Goal: Information Seeking & Learning: Check status

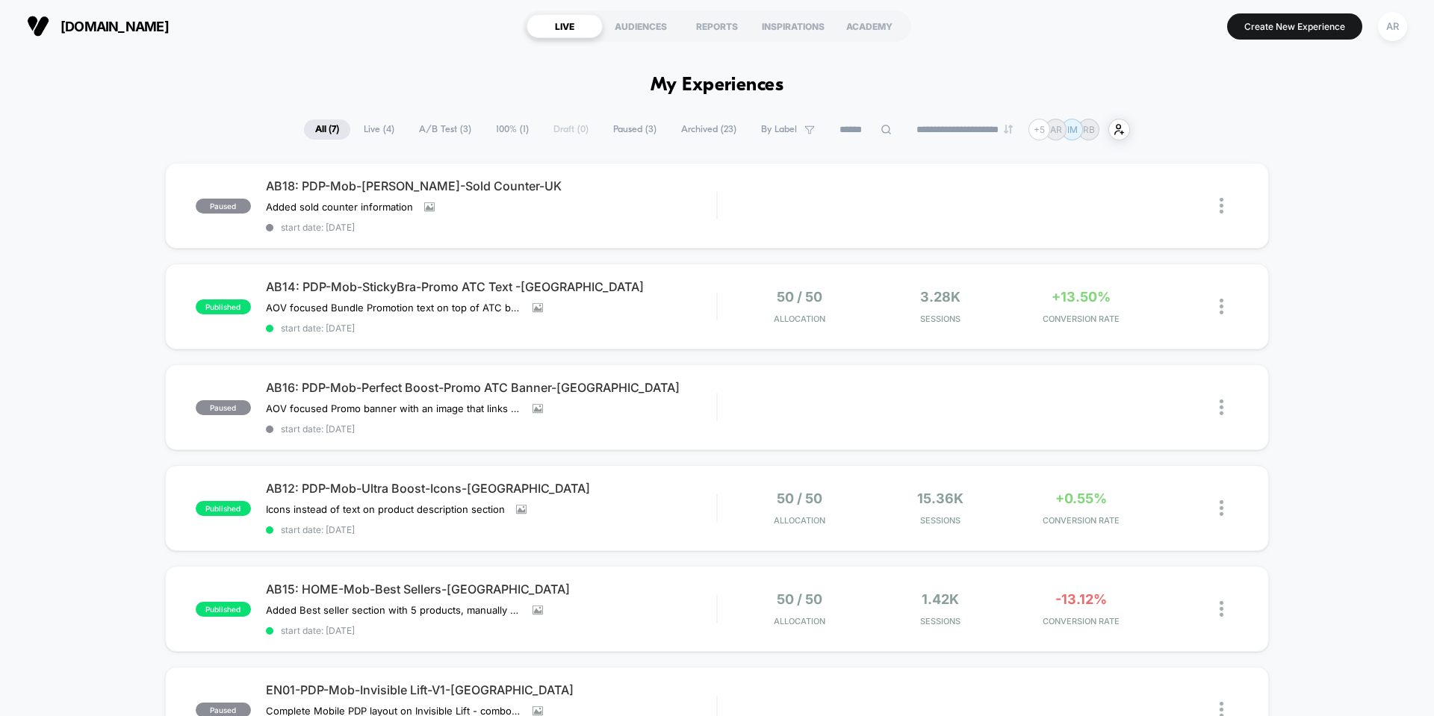
click at [1387, 45] on div "[DOMAIN_NAME] LIVE AUDIENCES REPORTS INSPIRATIONS ACADEMY Create New Experience…" at bounding box center [717, 26] width 1434 height 52
click at [1392, 28] on div "AR" at bounding box center [1392, 26] width 29 height 29
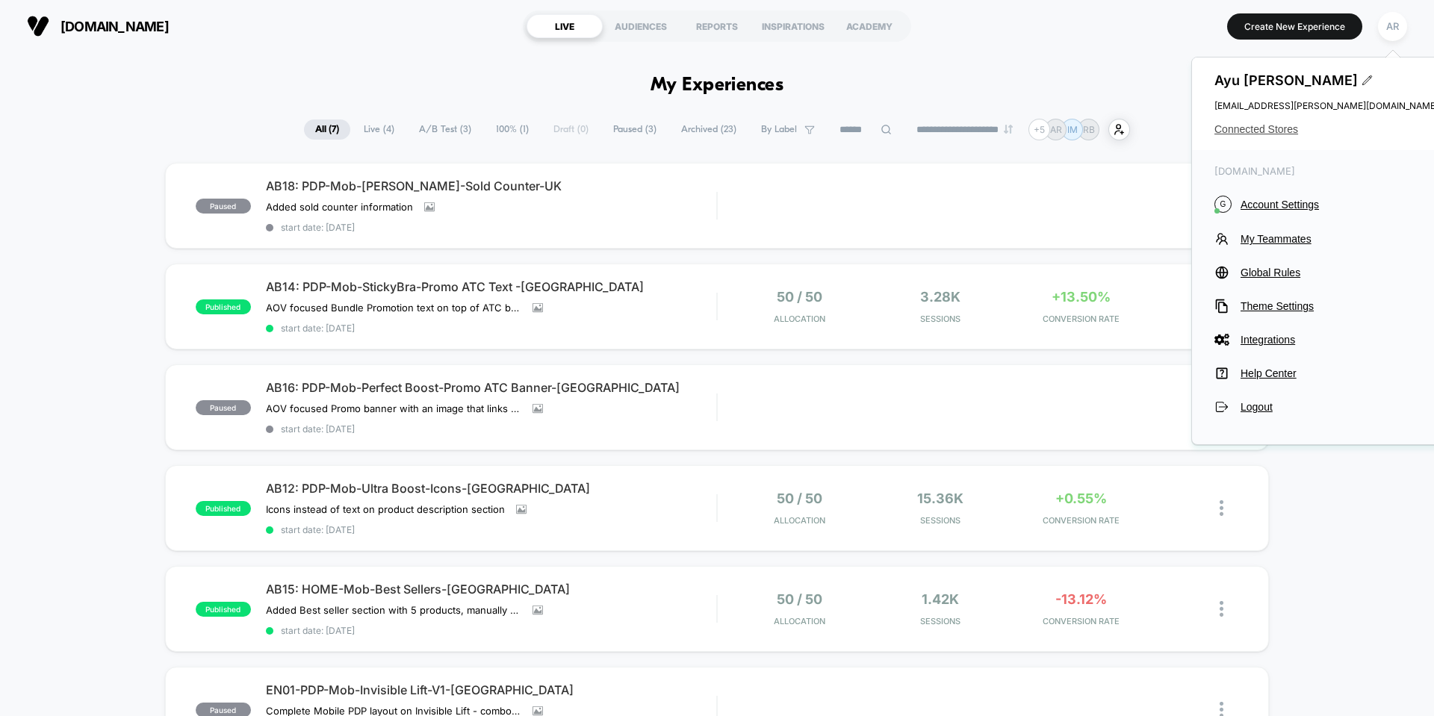
click at [1262, 134] on span "Connected Stores" at bounding box center [1327, 129] width 224 height 12
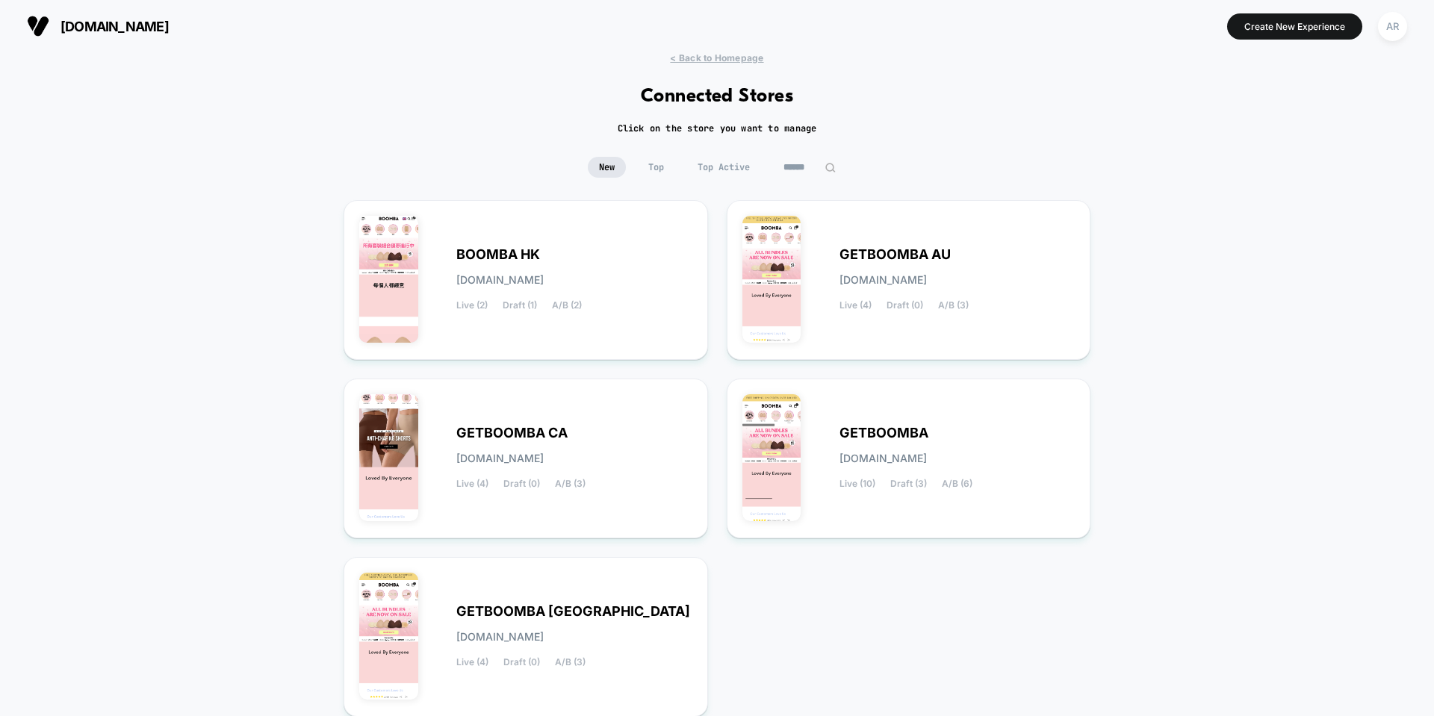
scroll to position [75, 0]
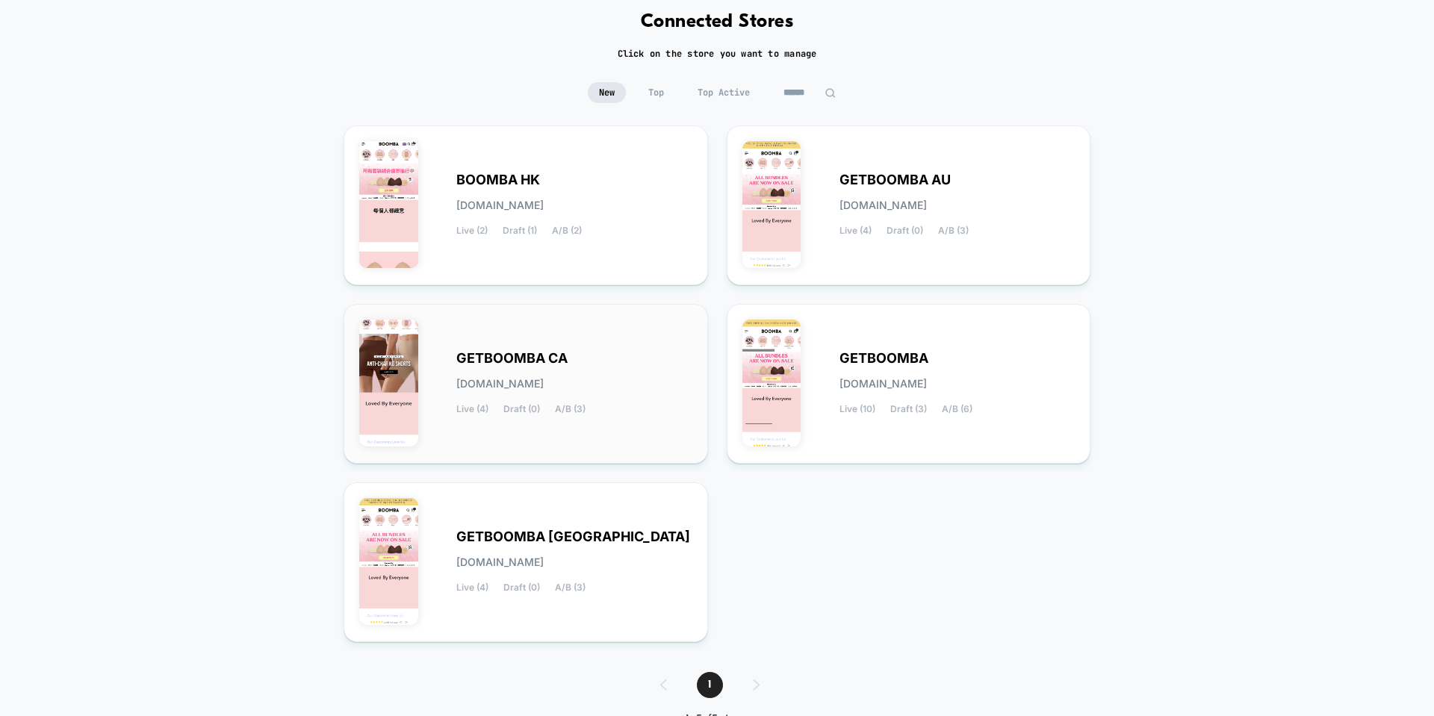
click at [613, 328] on div "GETBOOMBA CA [DOMAIN_NAME] Live (4) Draft (0) A/B (3)" at bounding box center [525, 384] width 333 height 128
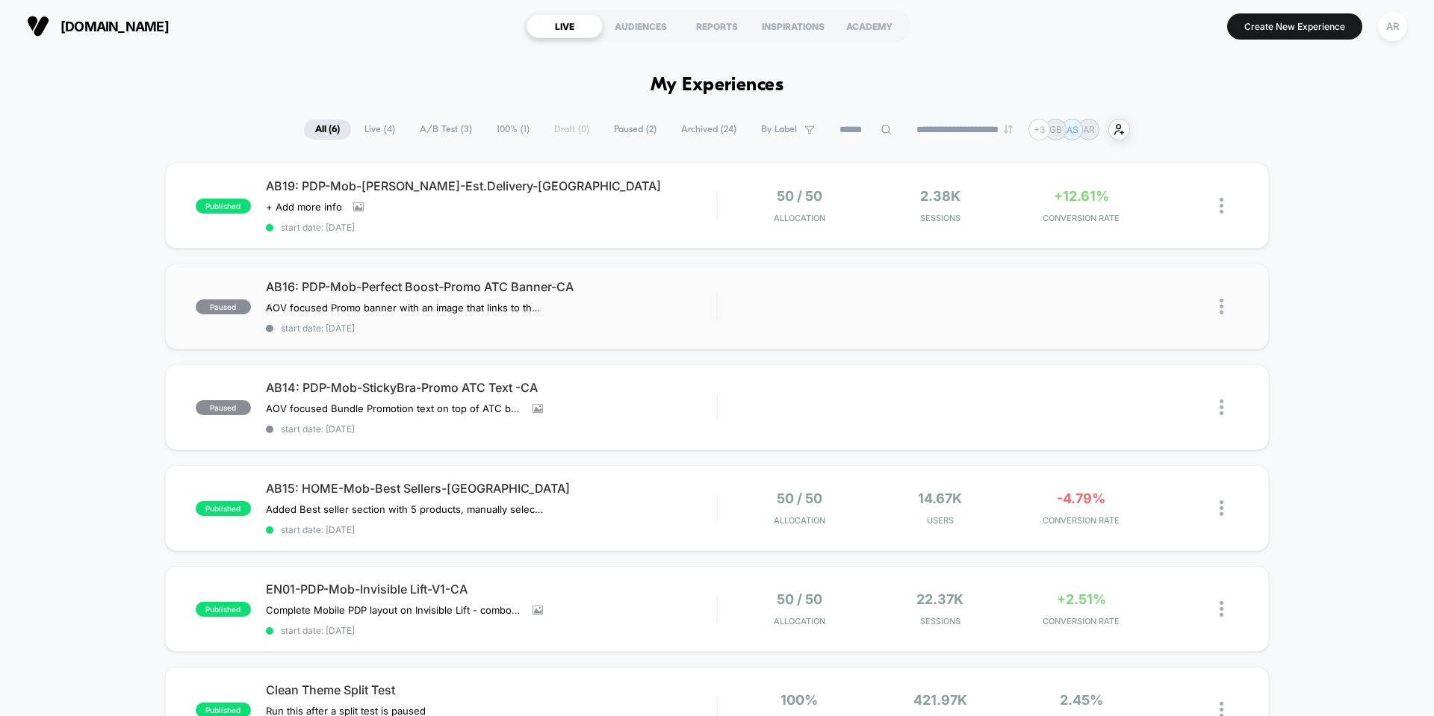
click at [640, 322] on div "AB16: PDP-Mob-Perfect Boost-Promo ATC Banner-CA AOV focused Promo banner with a…" at bounding box center [491, 306] width 450 height 55
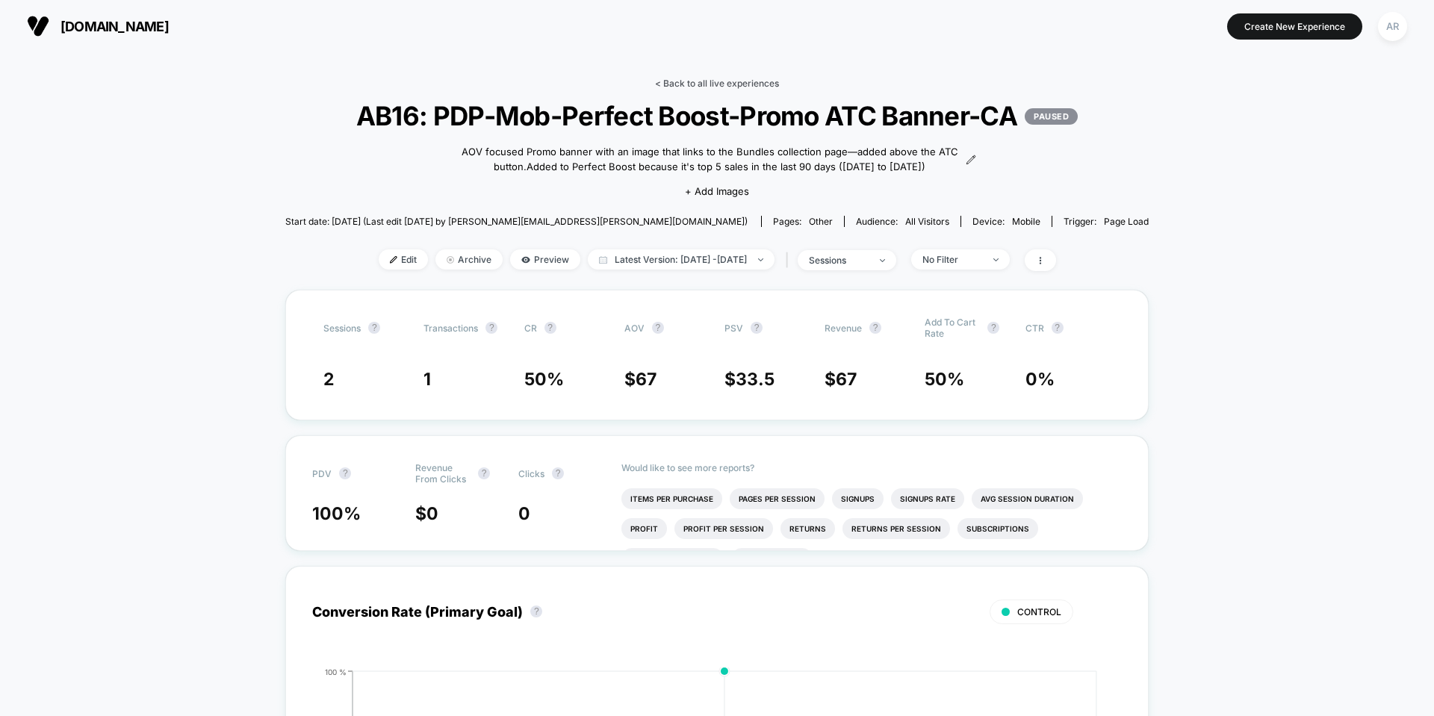
click at [688, 85] on link "< Back to all live experiences" at bounding box center [717, 83] width 124 height 11
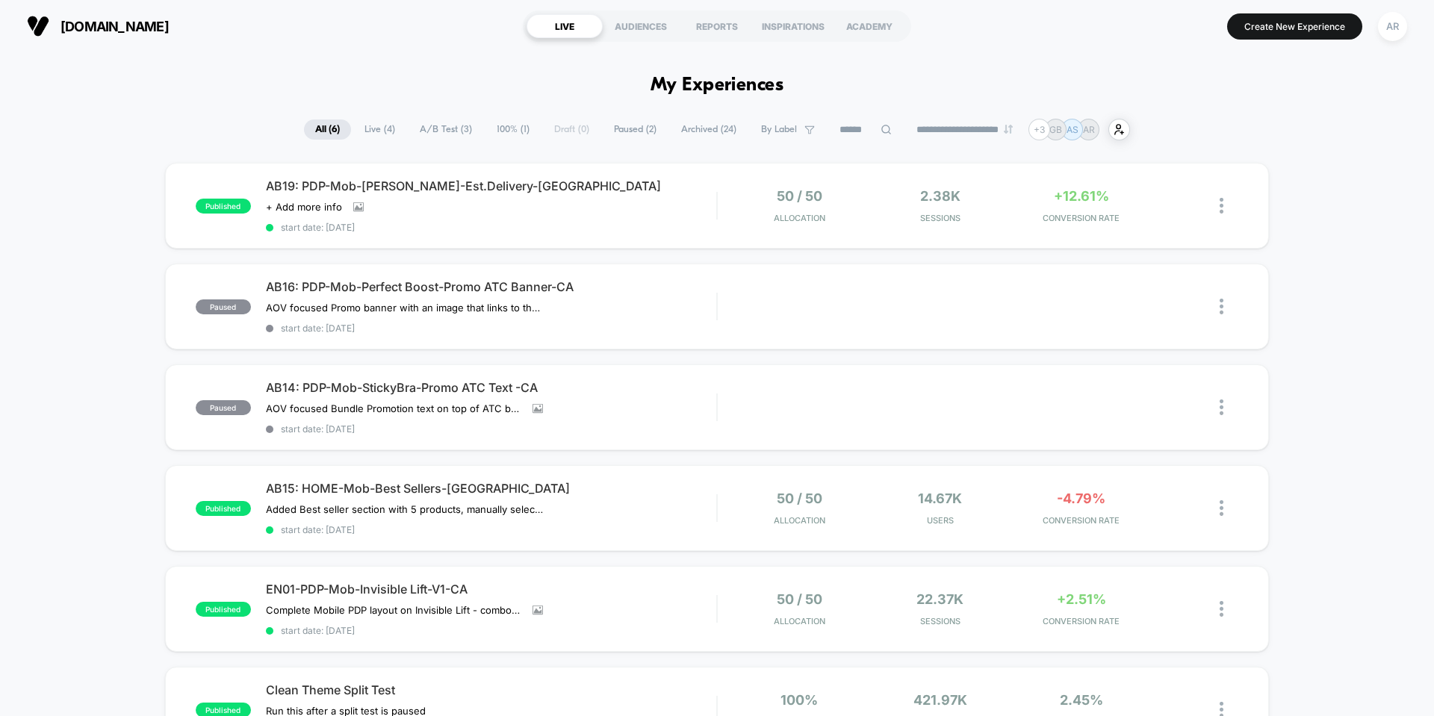
click at [623, 126] on span "Paused ( 2 )" at bounding box center [635, 130] width 65 height 20
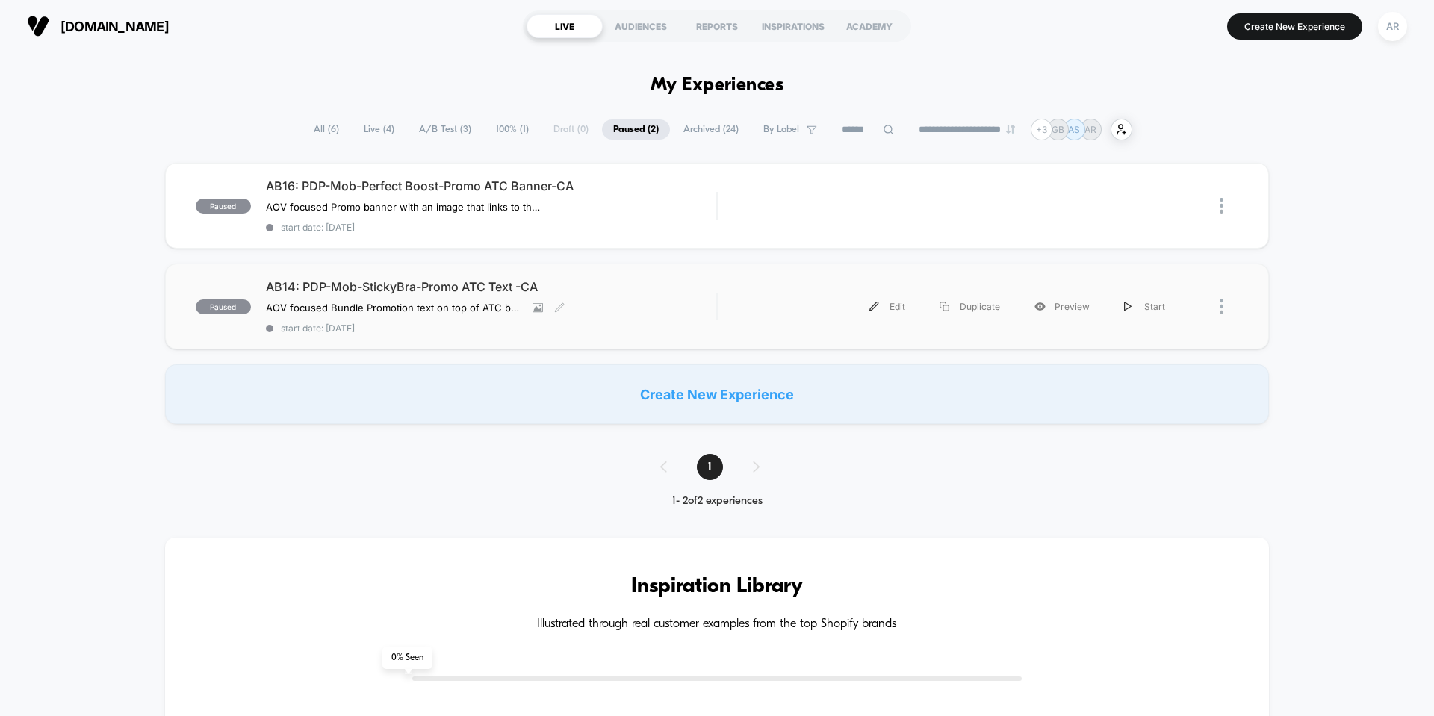
click at [707, 309] on div "AB14: PDP-Mob-StickyBra-Promo ATC Text -CA AOV focused Bundle Promotion text on…" at bounding box center [491, 306] width 450 height 55
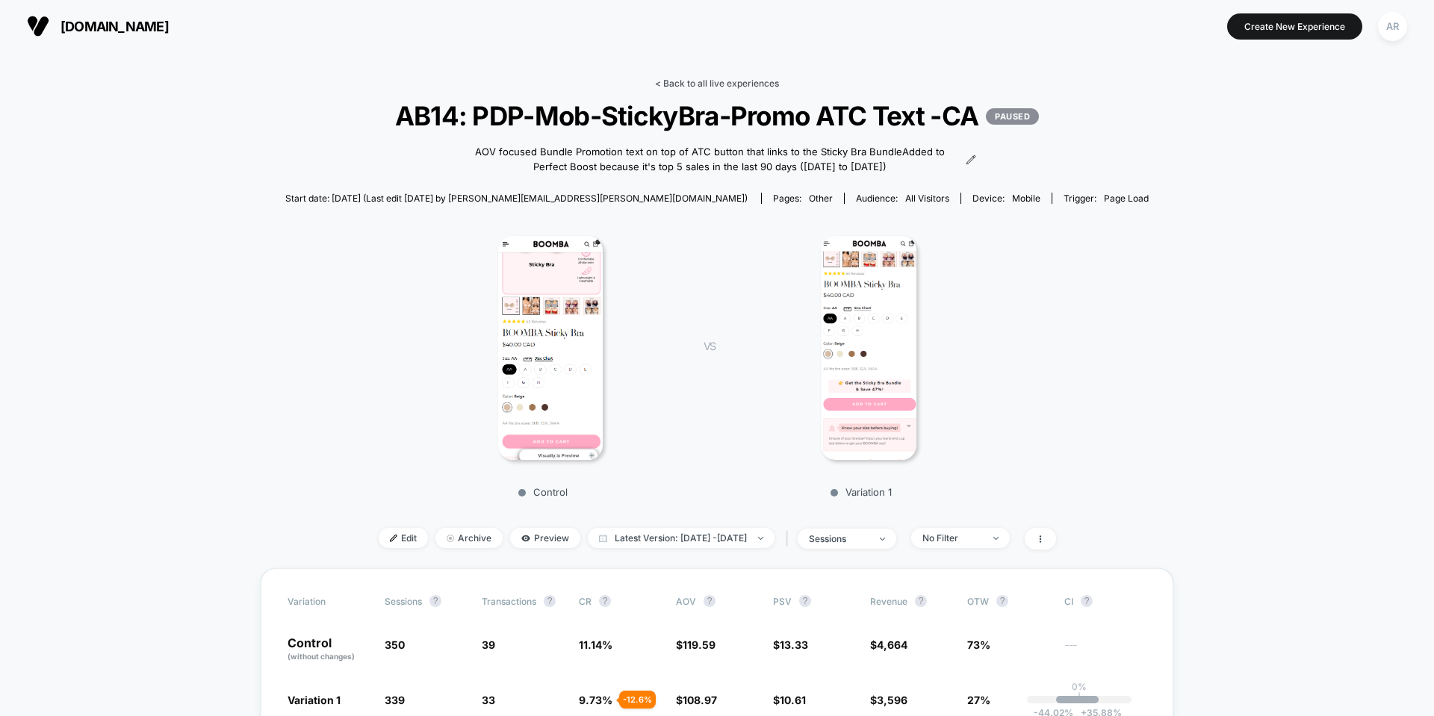
click at [714, 81] on link "< Back to all live experiences" at bounding box center [717, 83] width 124 height 11
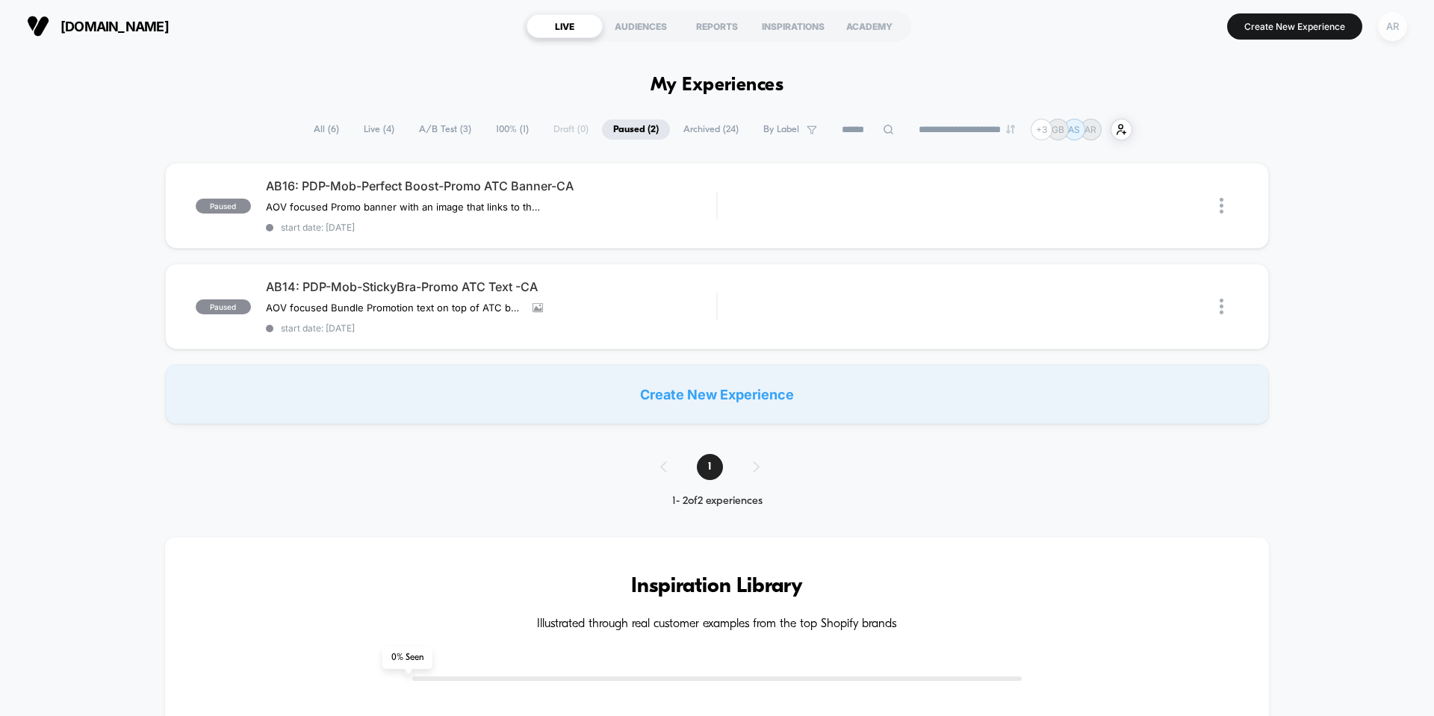
click at [1405, 30] on div "AR" at bounding box center [1392, 26] width 29 height 29
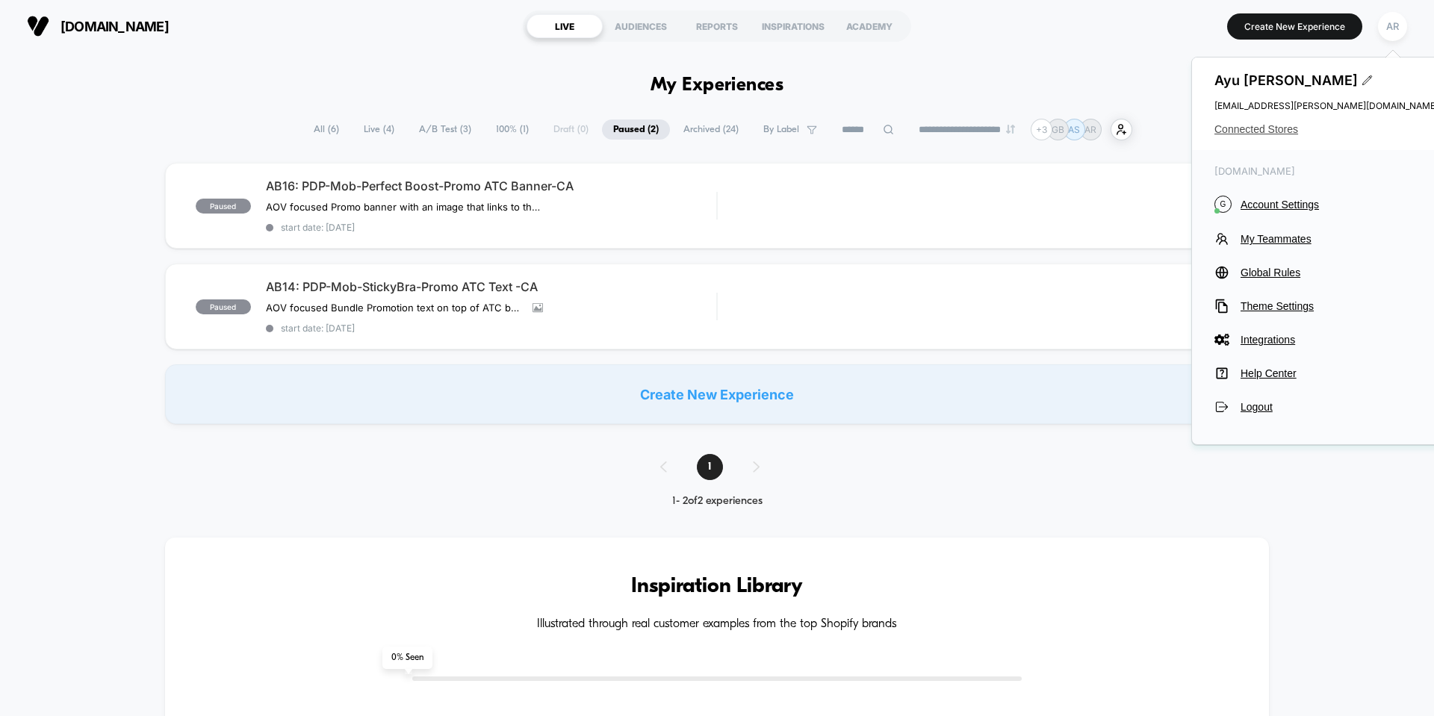
click at [1292, 134] on span "Connected Stores" at bounding box center [1327, 129] width 224 height 12
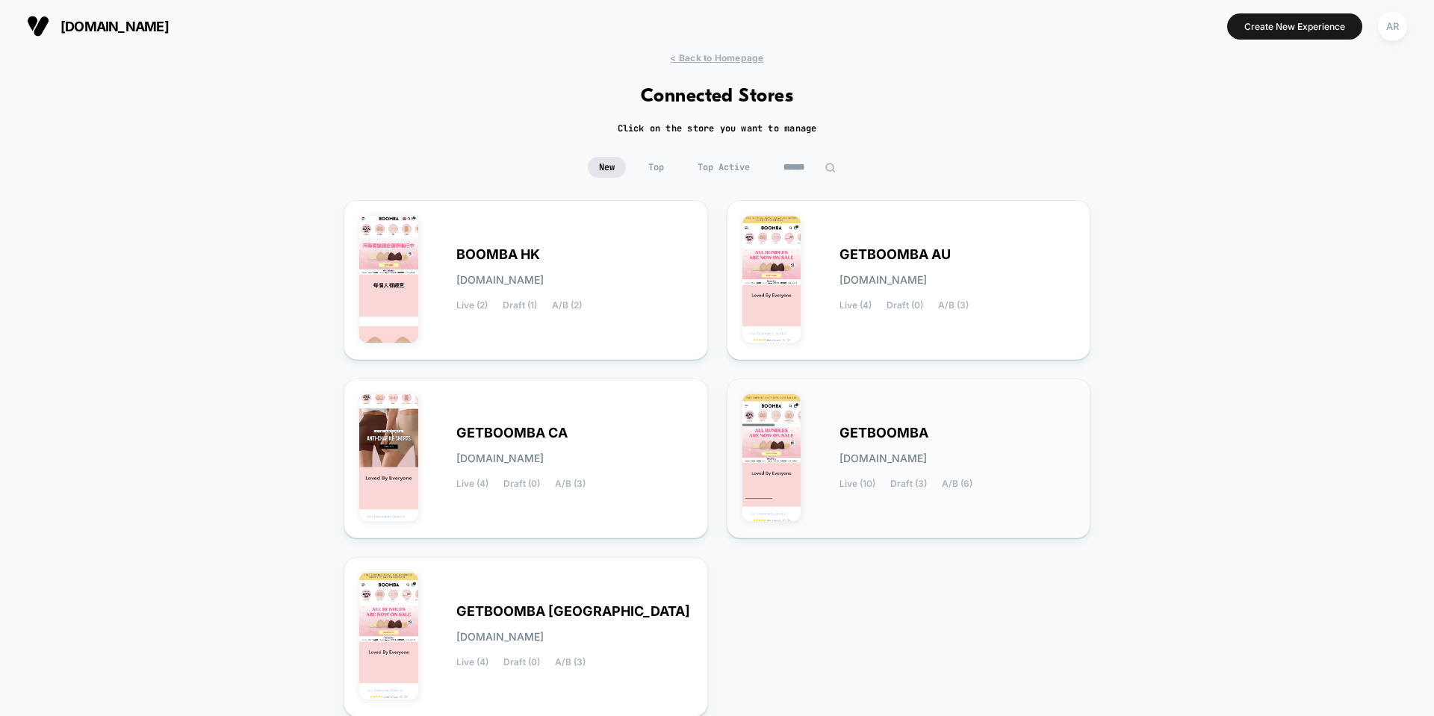
click at [806, 413] on div "GETBOOMBA [DOMAIN_NAME] Live (10) Draft (3) A/B (6)" at bounding box center [909, 458] width 333 height 128
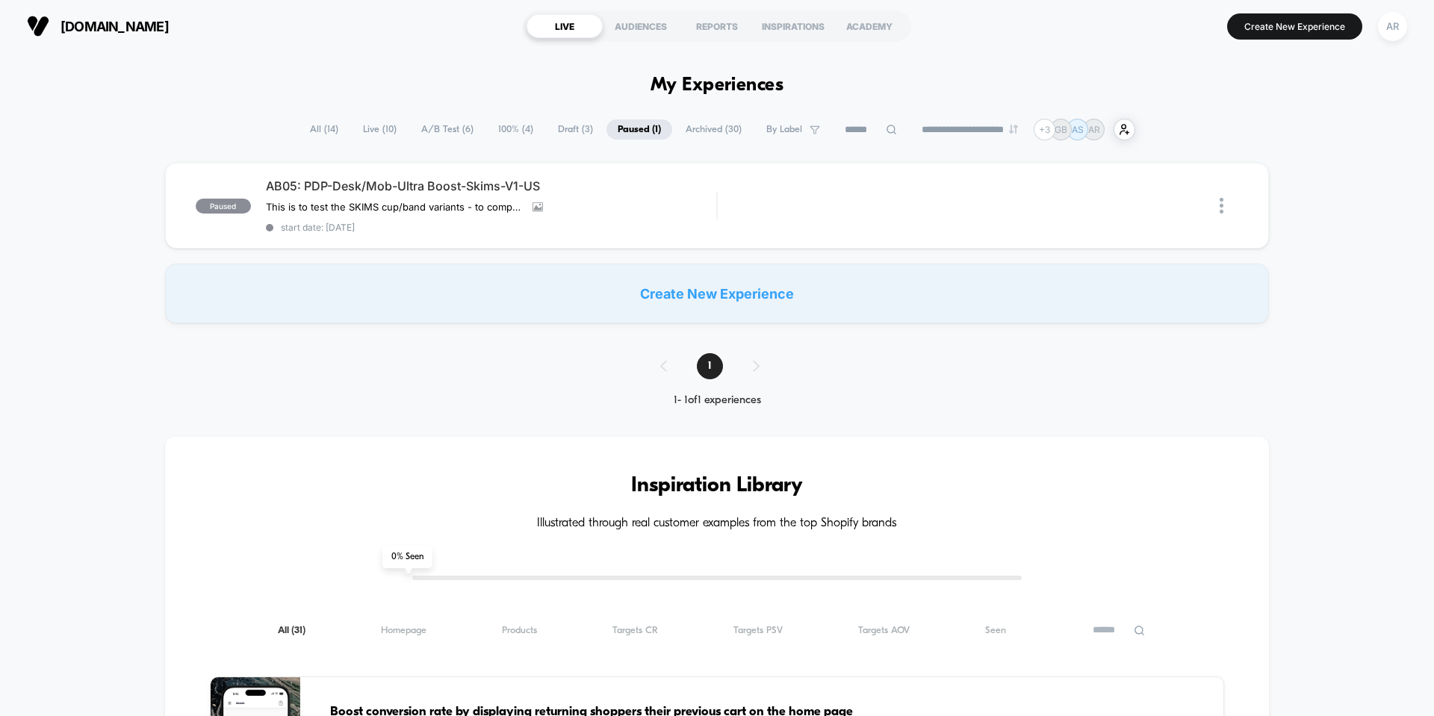
click at [326, 123] on span "All ( 14 )" at bounding box center [324, 130] width 51 height 20
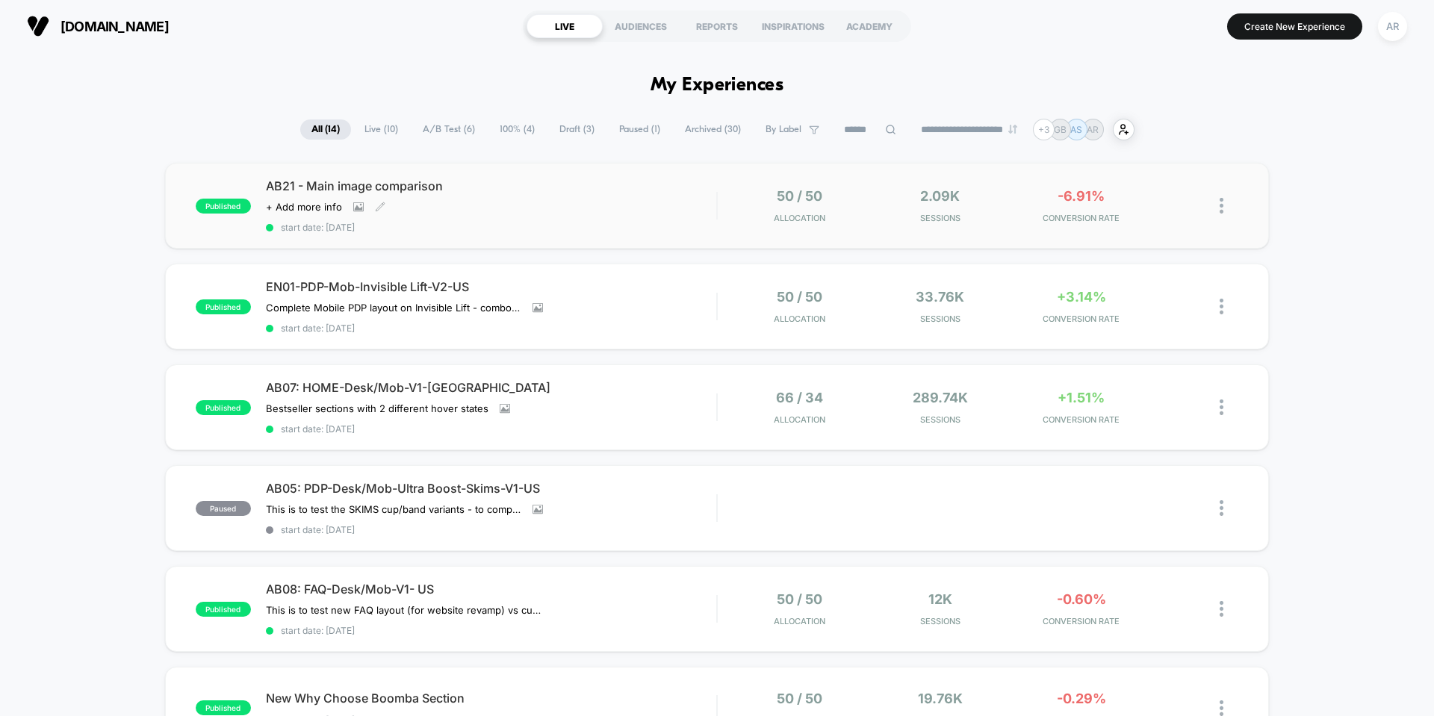
click at [611, 232] on span "start date: [DATE]" at bounding box center [491, 227] width 450 height 11
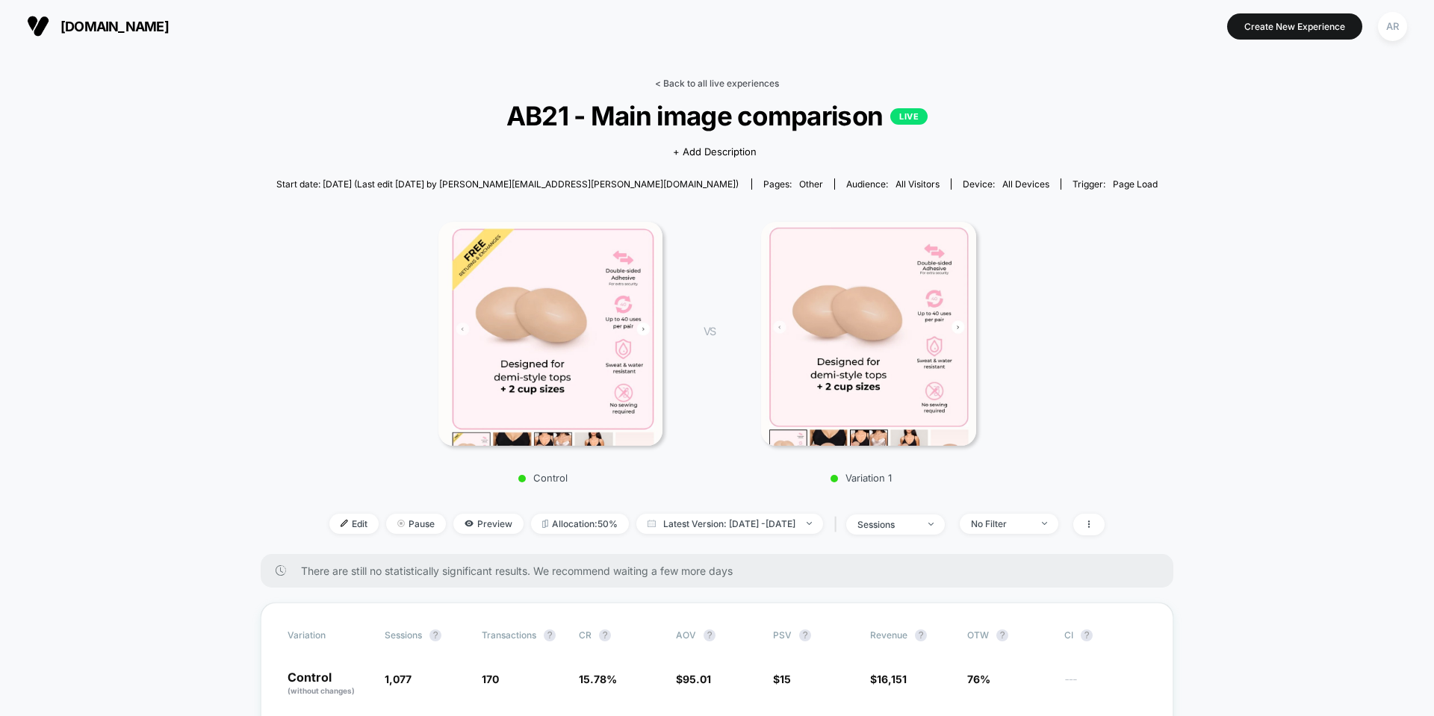
click at [696, 82] on link "< Back to all live experiences" at bounding box center [717, 83] width 124 height 11
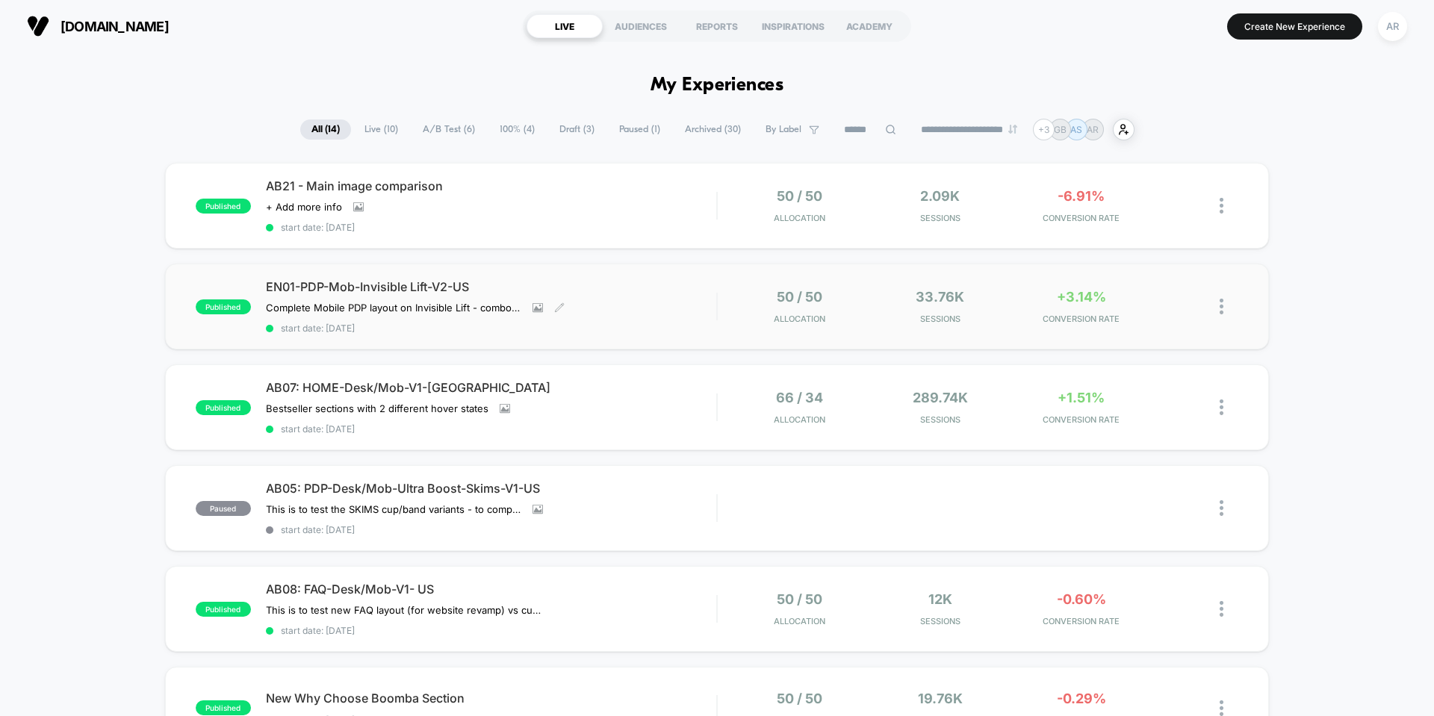
click at [657, 315] on div "EN01-PDP-Mob-Invisible Lift-V2-US Complete Mobile PDP layout on Invisible Lift …" at bounding box center [491, 306] width 450 height 55
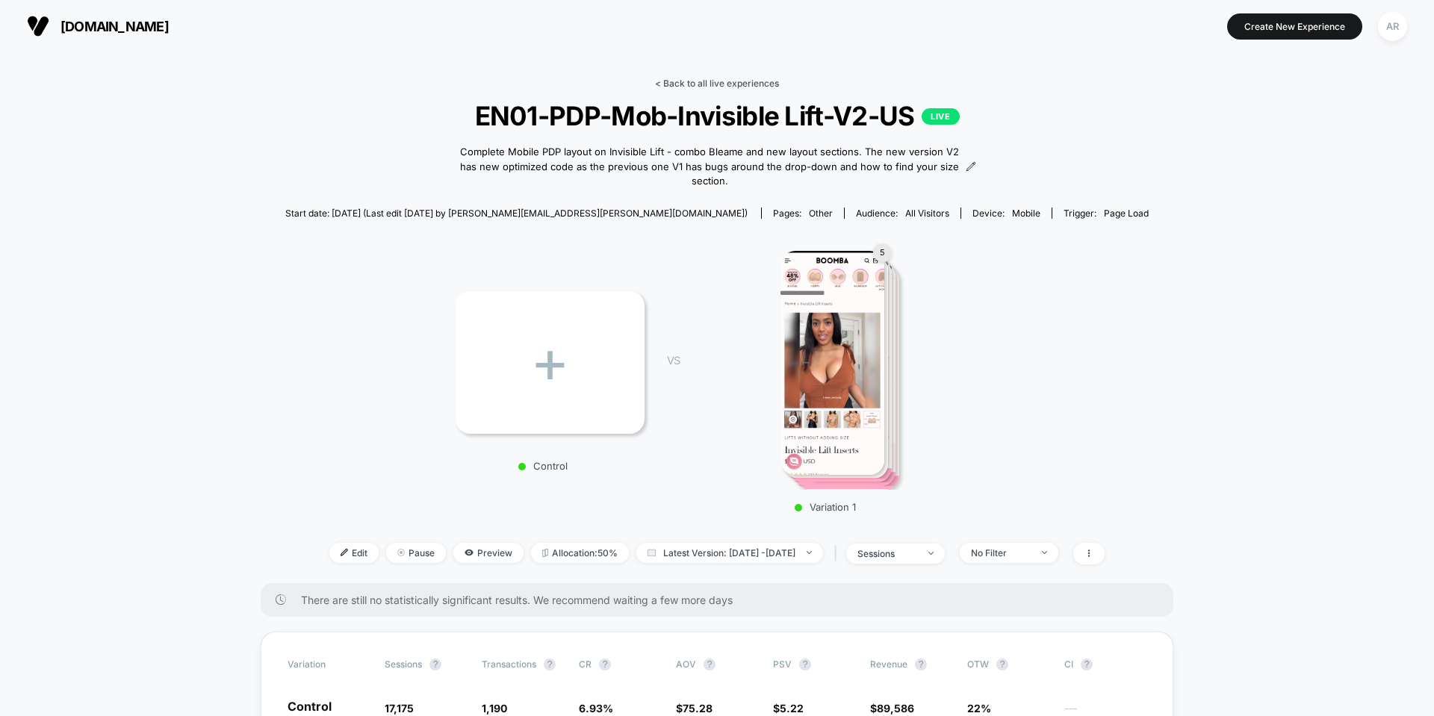
click at [666, 80] on link "< Back to all live experiences" at bounding box center [717, 83] width 124 height 11
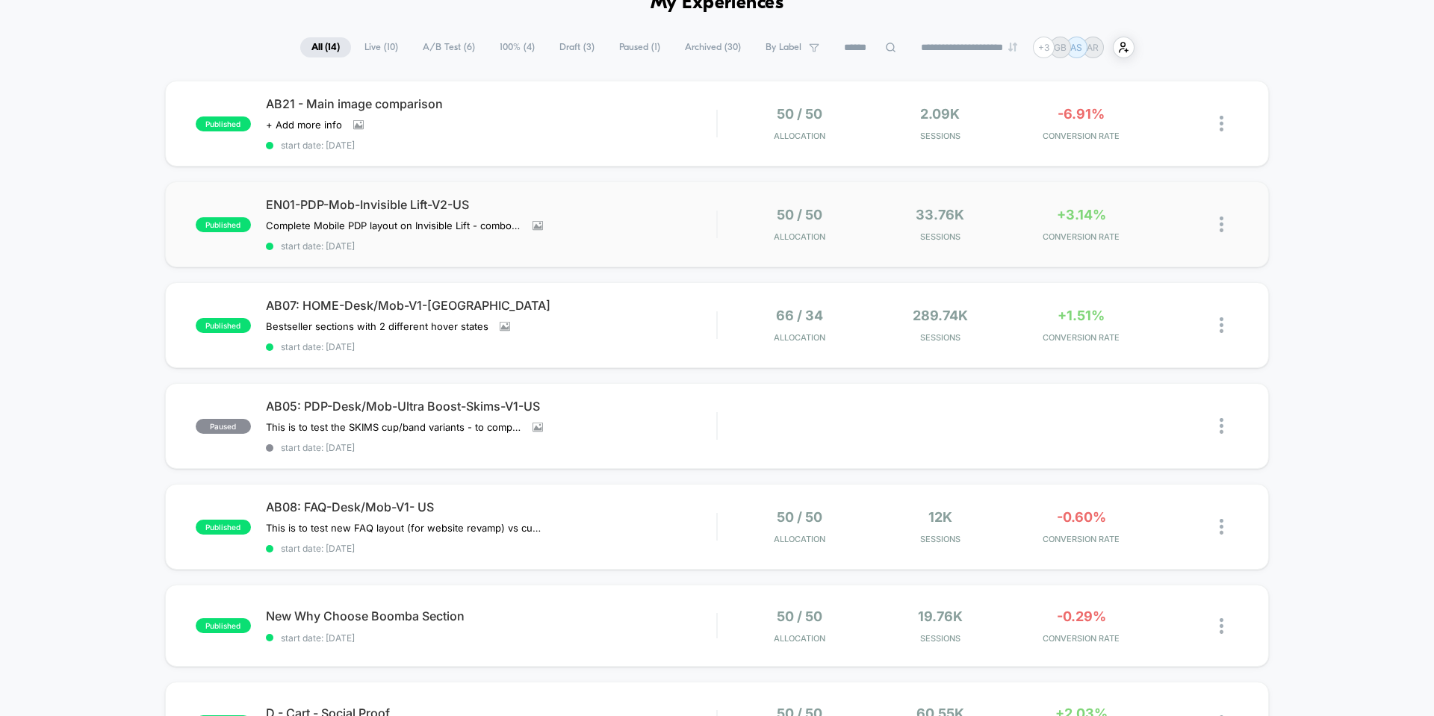
scroll to position [224, 0]
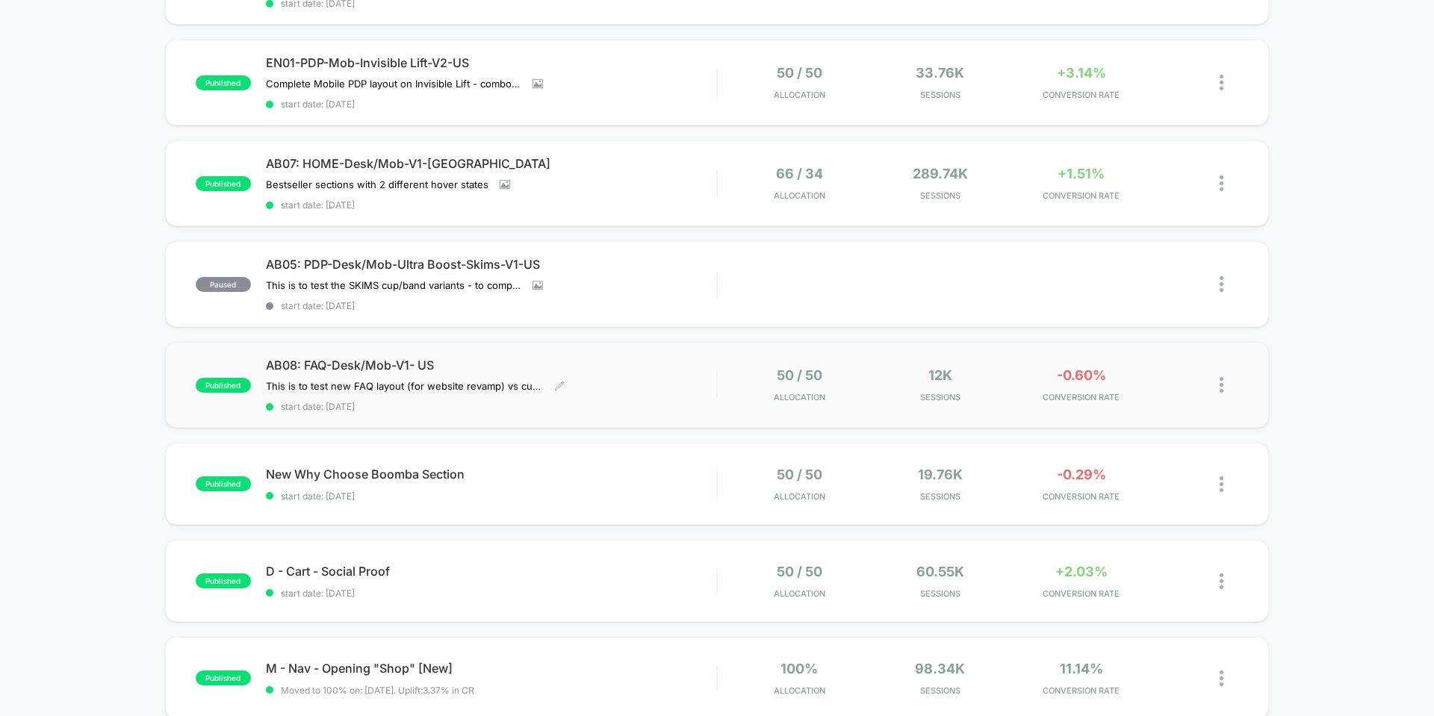
click at [607, 362] on span "AB08: FAQ-Desk/Mob-V1- US" at bounding box center [491, 365] width 450 height 15
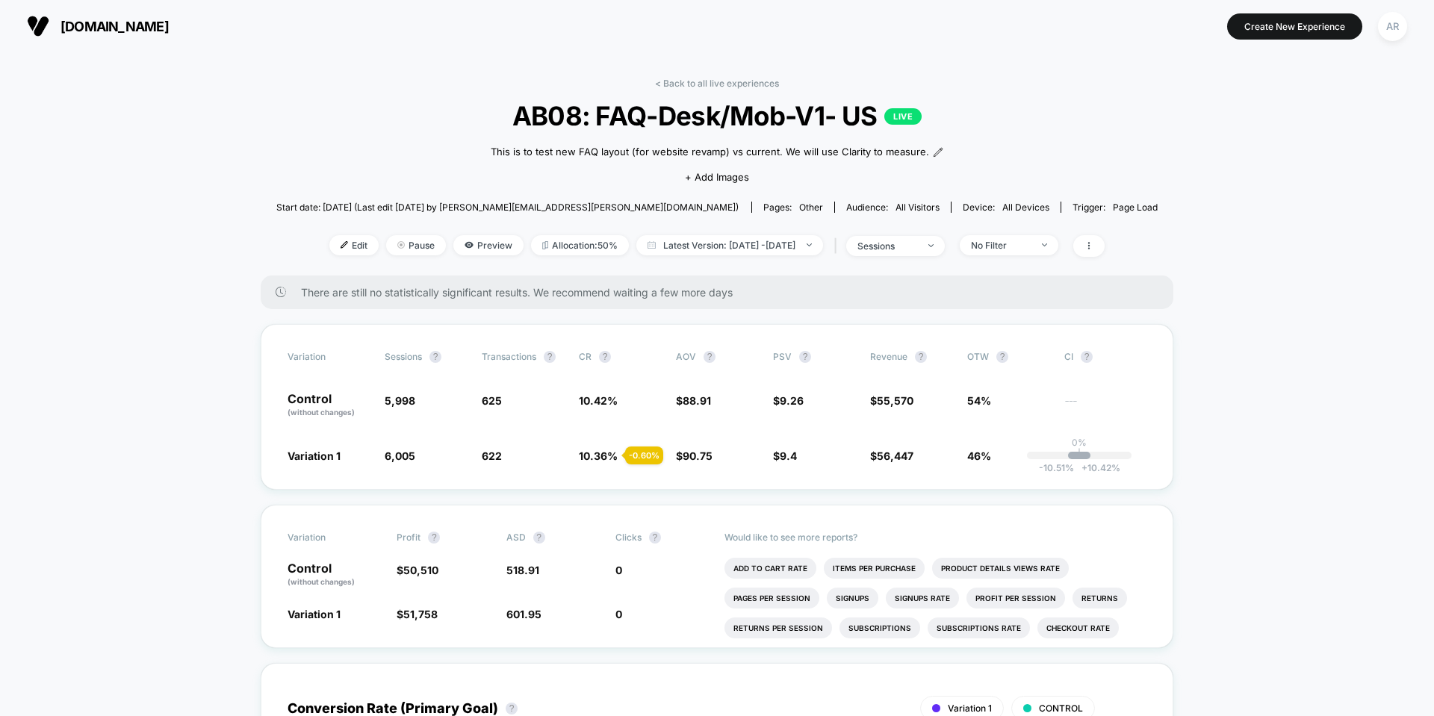
click at [672, 84] on link "< Back to all live experiences" at bounding box center [717, 83] width 124 height 11
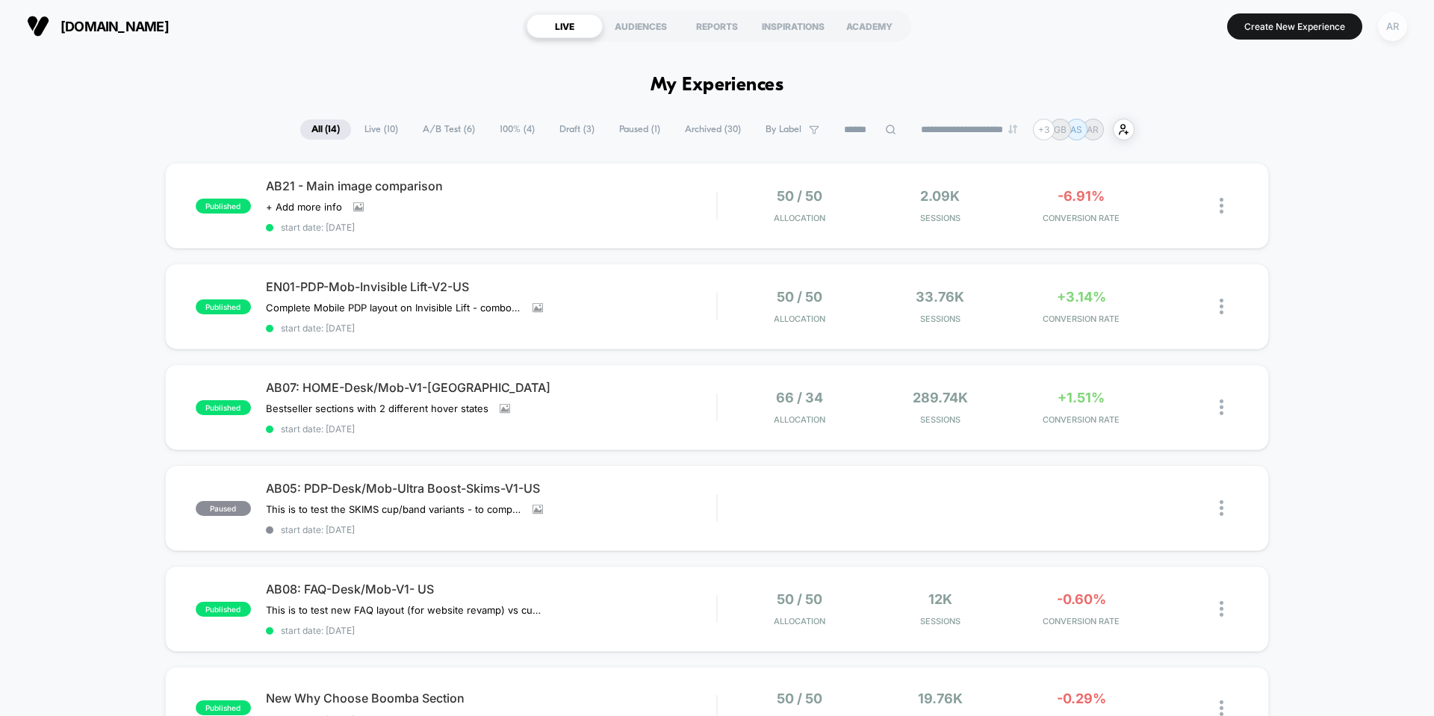
click at [1397, 26] on div "AR" at bounding box center [1392, 26] width 29 height 29
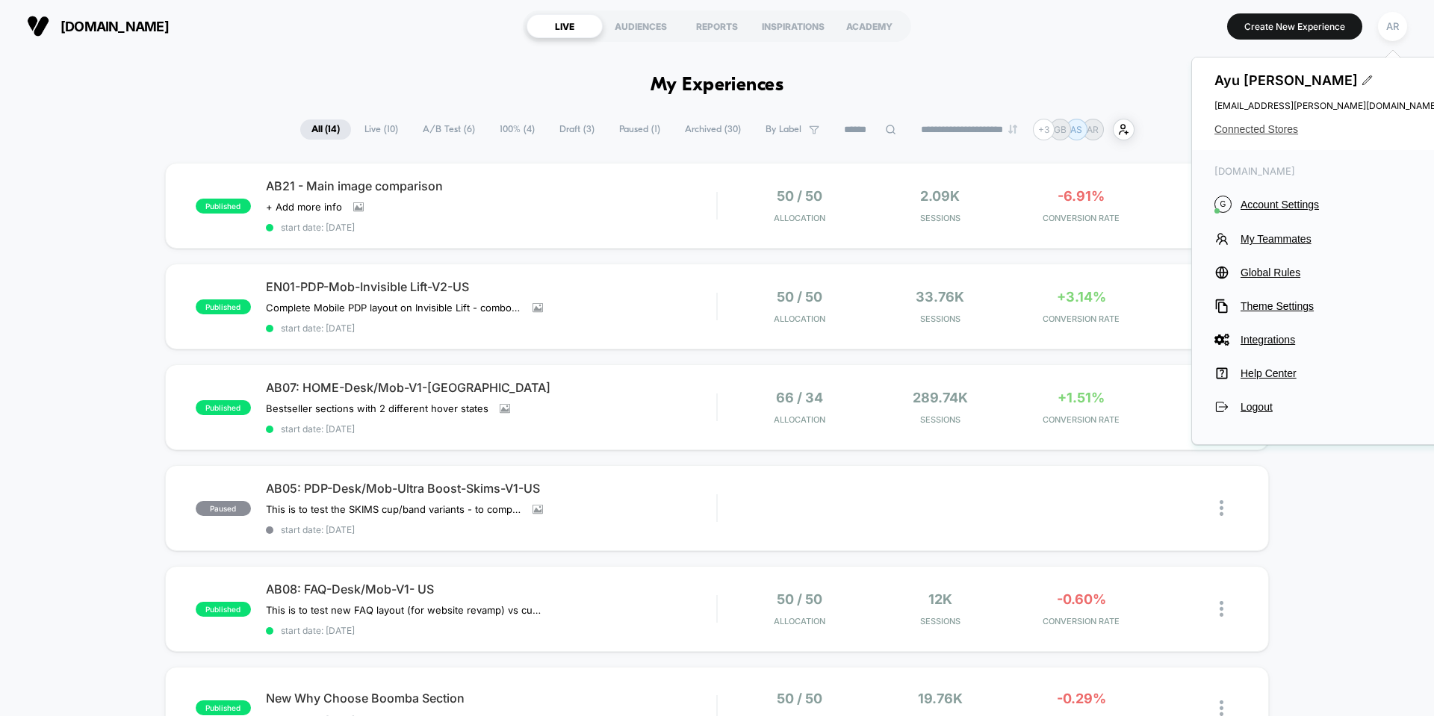
click at [1279, 128] on span "Connected Stores" at bounding box center [1327, 129] width 224 height 12
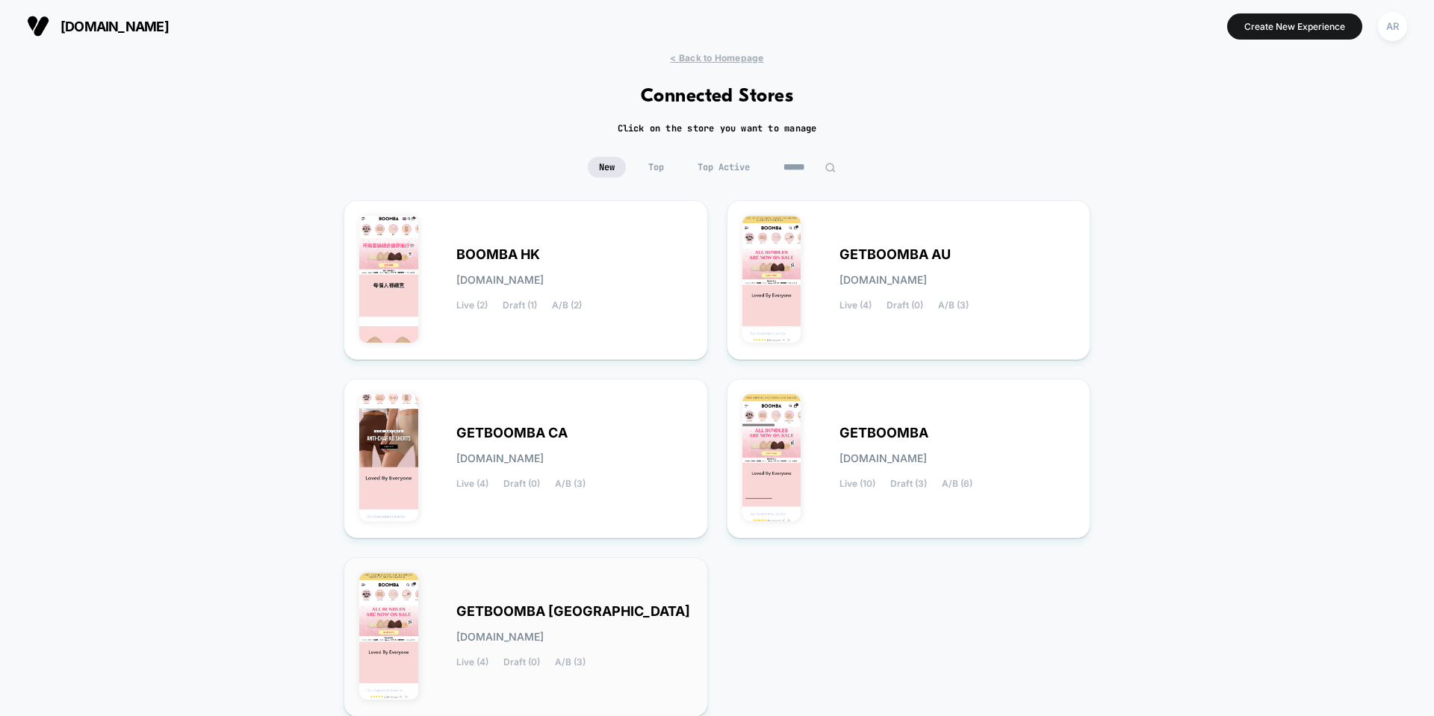
click at [604, 568] on div "GETBOOMBA UK [DOMAIN_NAME] Live (4) Draft (0) A/B (3)" at bounding box center [526, 637] width 365 height 160
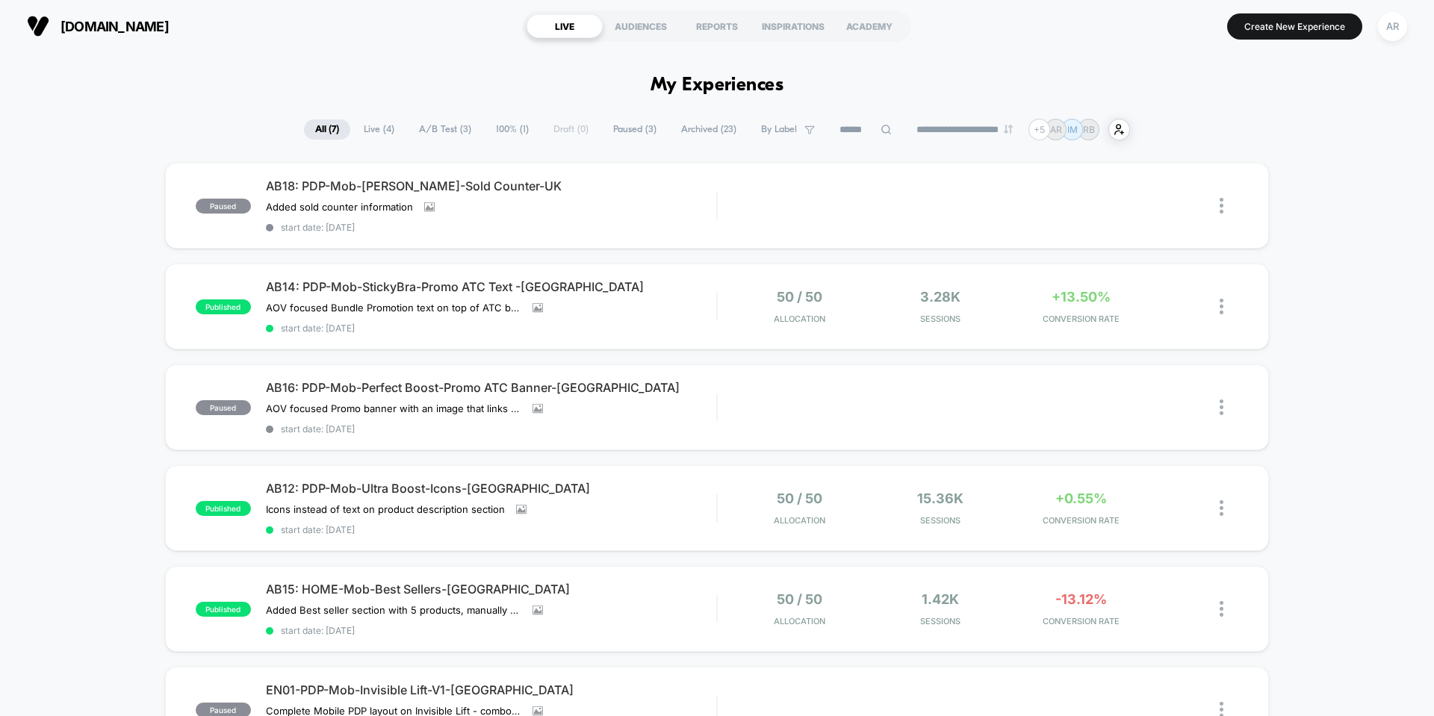
click at [638, 126] on span "Paused ( 3 )" at bounding box center [635, 130] width 66 height 20
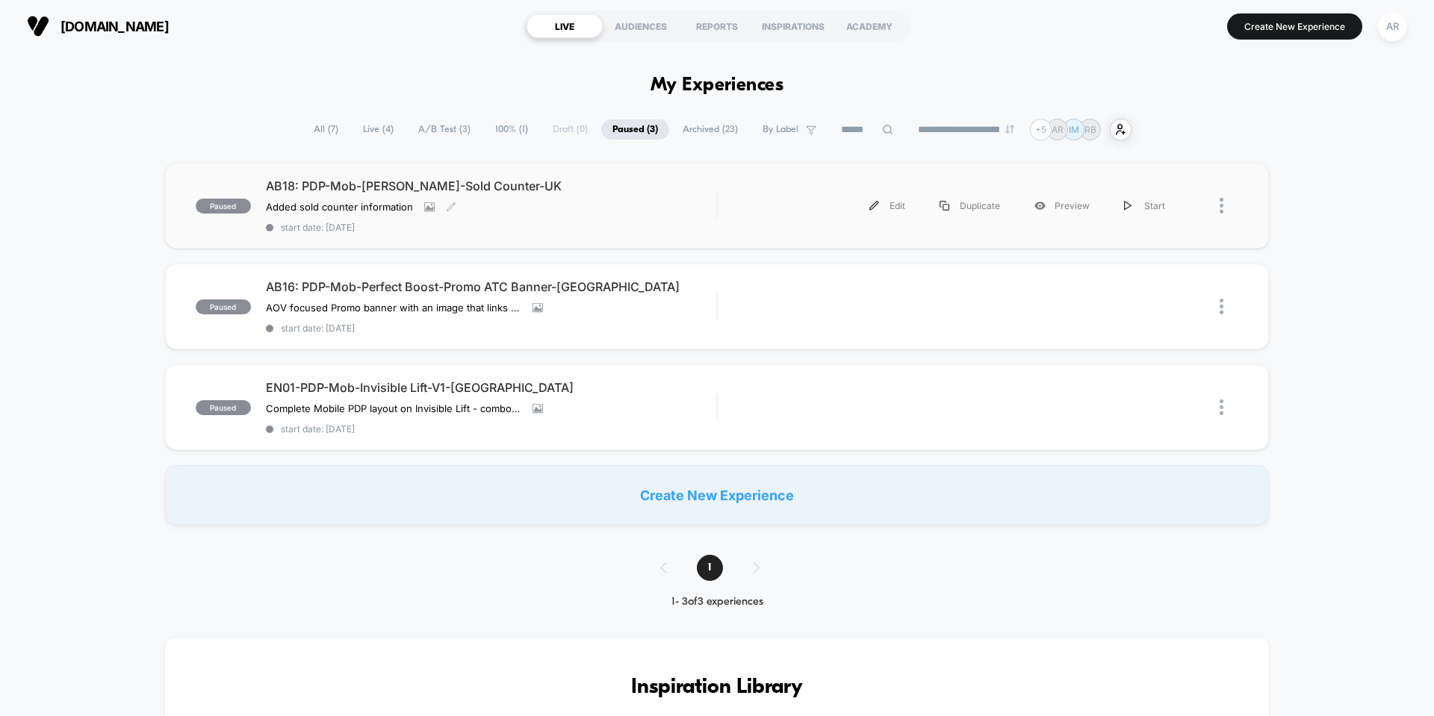
click at [681, 211] on div "AB18: PDP-Mob-[PERSON_NAME]-Sold Counter-UK Added sold counter information﻿ Cli…" at bounding box center [491, 206] width 450 height 55
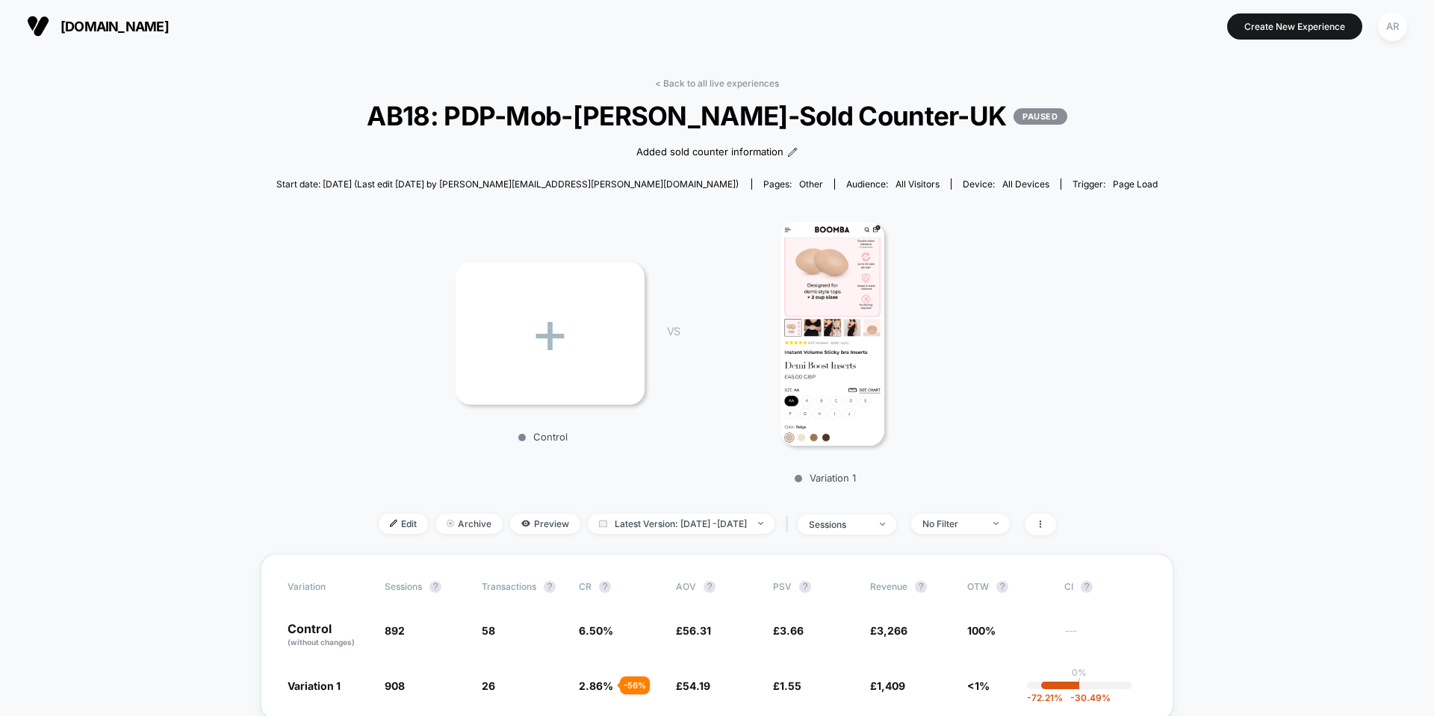
click at [707, 90] on div "< Back to all live experiences AB18: PDP-Mob-[PERSON_NAME]-Sold Counter-UK PAUS…" at bounding box center [717, 316] width 882 height 477
click at [711, 84] on link "< Back to all live experiences" at bounding box center [717, 83] width 124 height 11
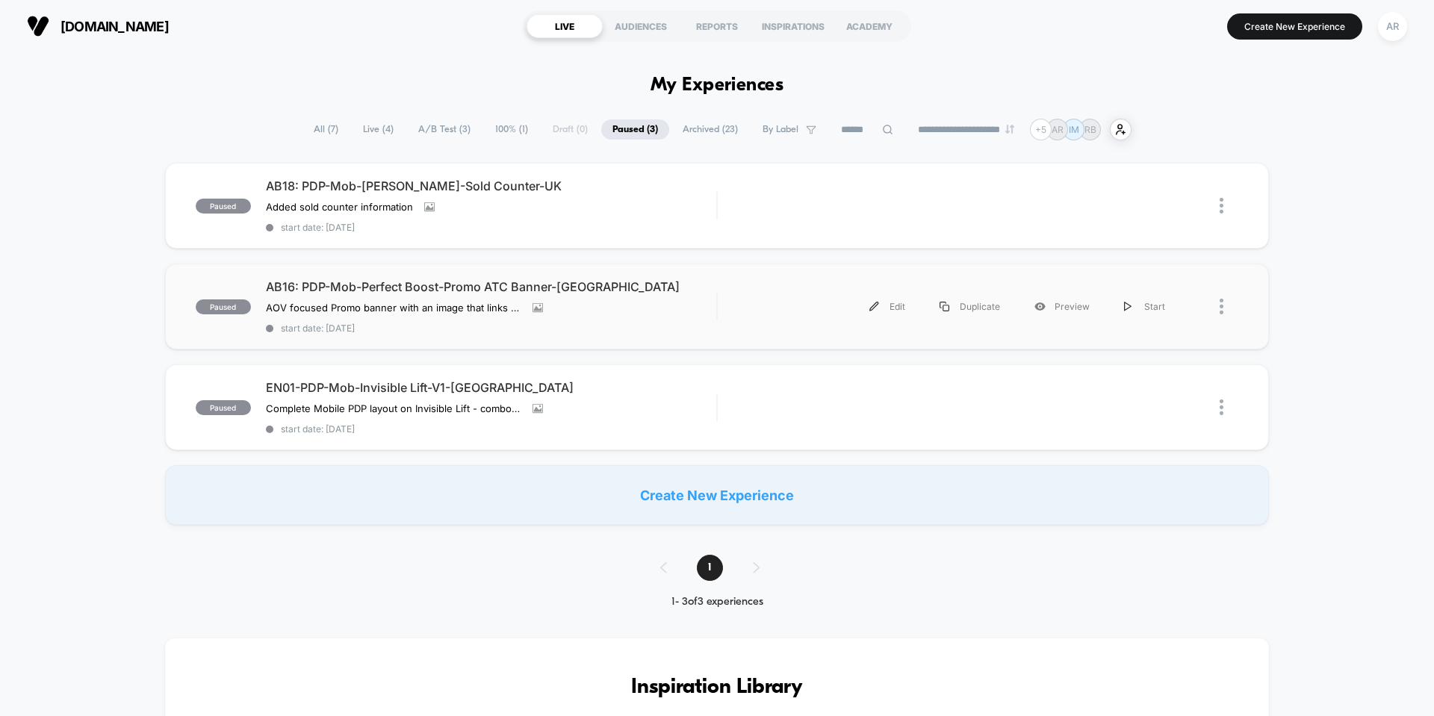
click at [813, 274] on div "paused AB16: PDP-Mob-Perfect Boost-Promo ATC Banner-UK AOV focused Promo banner…" at bounding box center [717, 307] width 1104 height 86
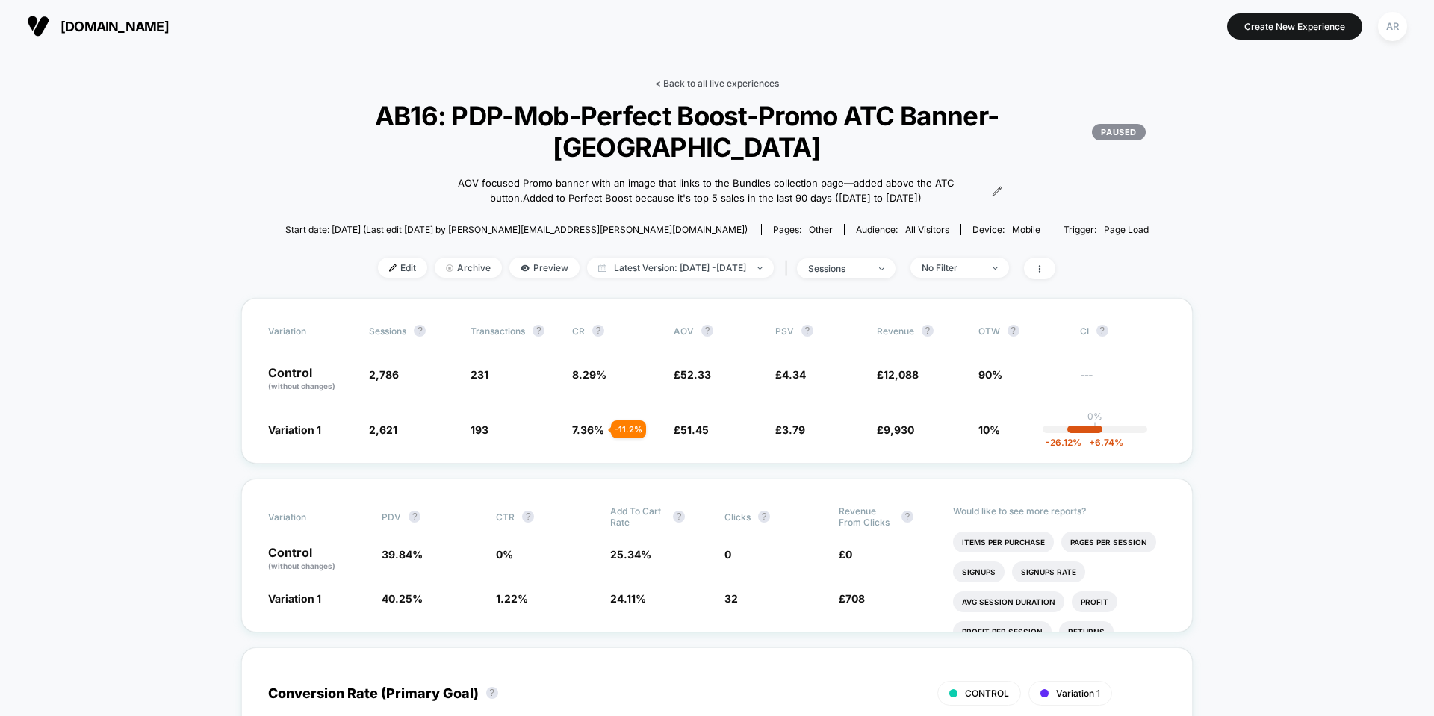
click at [711, 80] on link "< Back to all live experiences" at bounding box center [717, 83] width 124 height 11
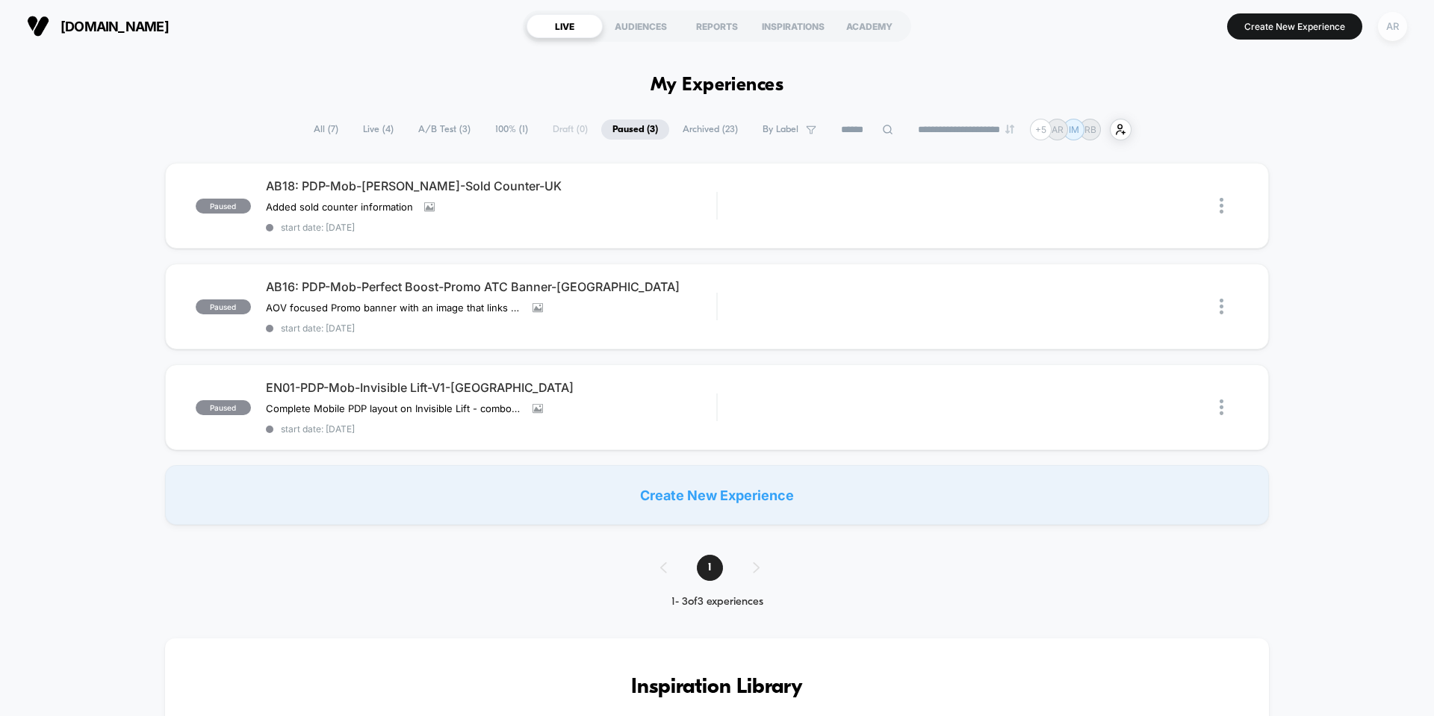
click at [1389, 30] on div "AR" at bounding box center [1392, 26] width 29 height 29
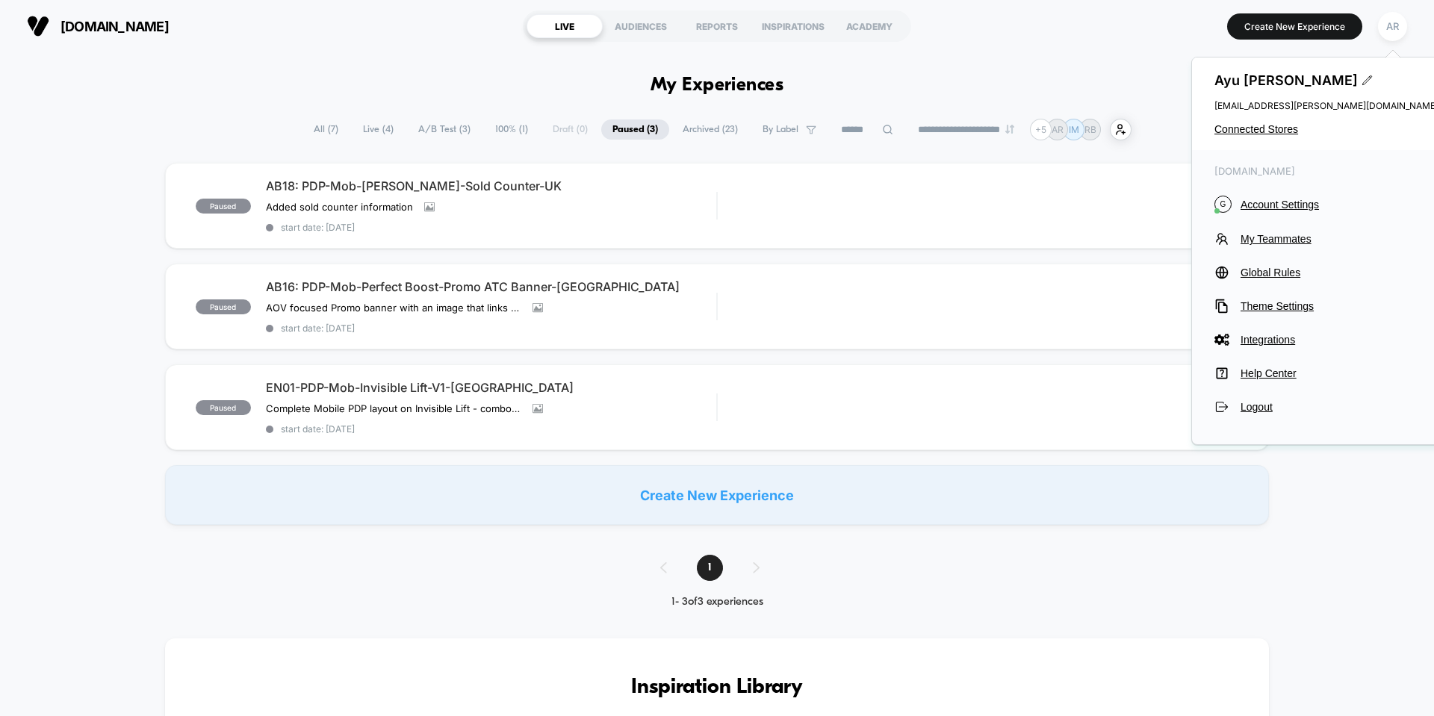
click at [1278, 127] on span "Connected Stores" at bounding box center [1327, 129] width 224 height 12
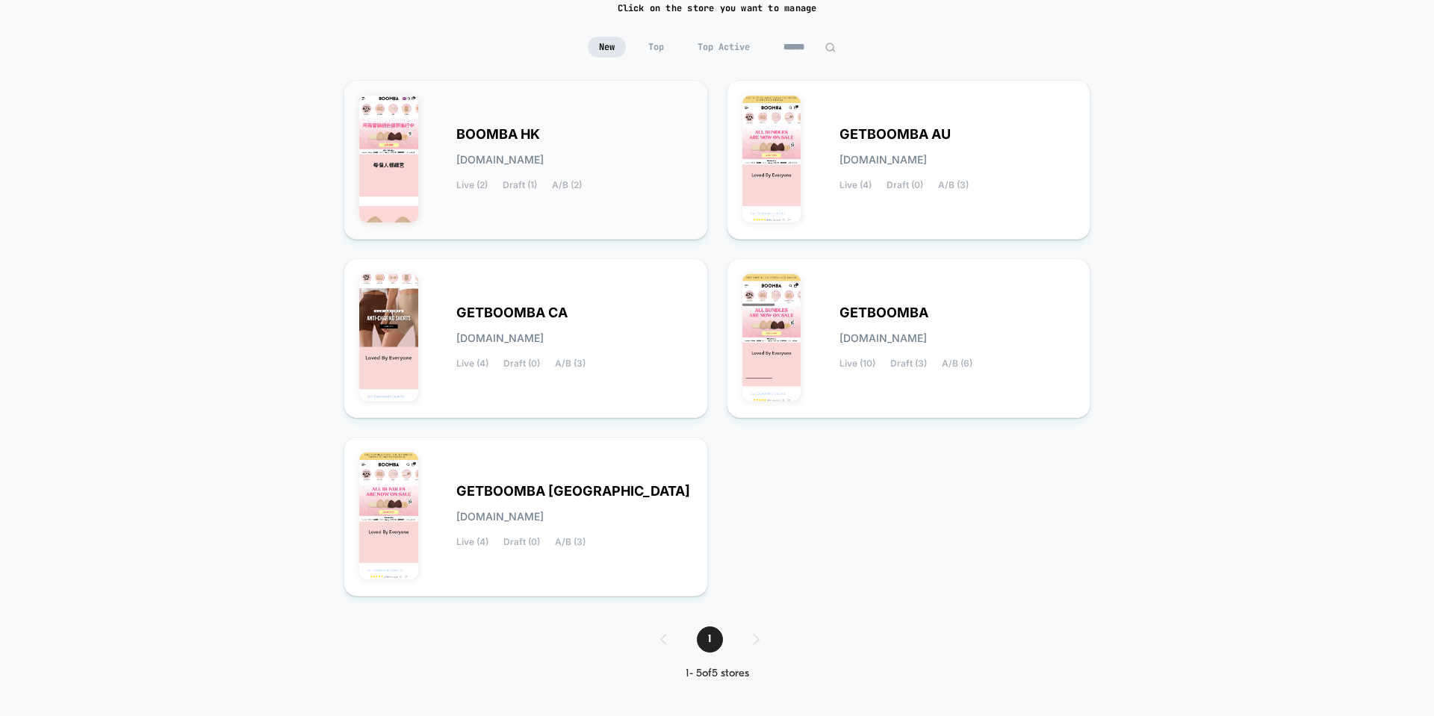
scroll to position [122, 0]
click at [628, 332] on div "GETBOOMBA CA [DOMAIN_NAME] Live (4) Draft (0) A/B (3)" at bounding box center [574, 336] width 236 height 61
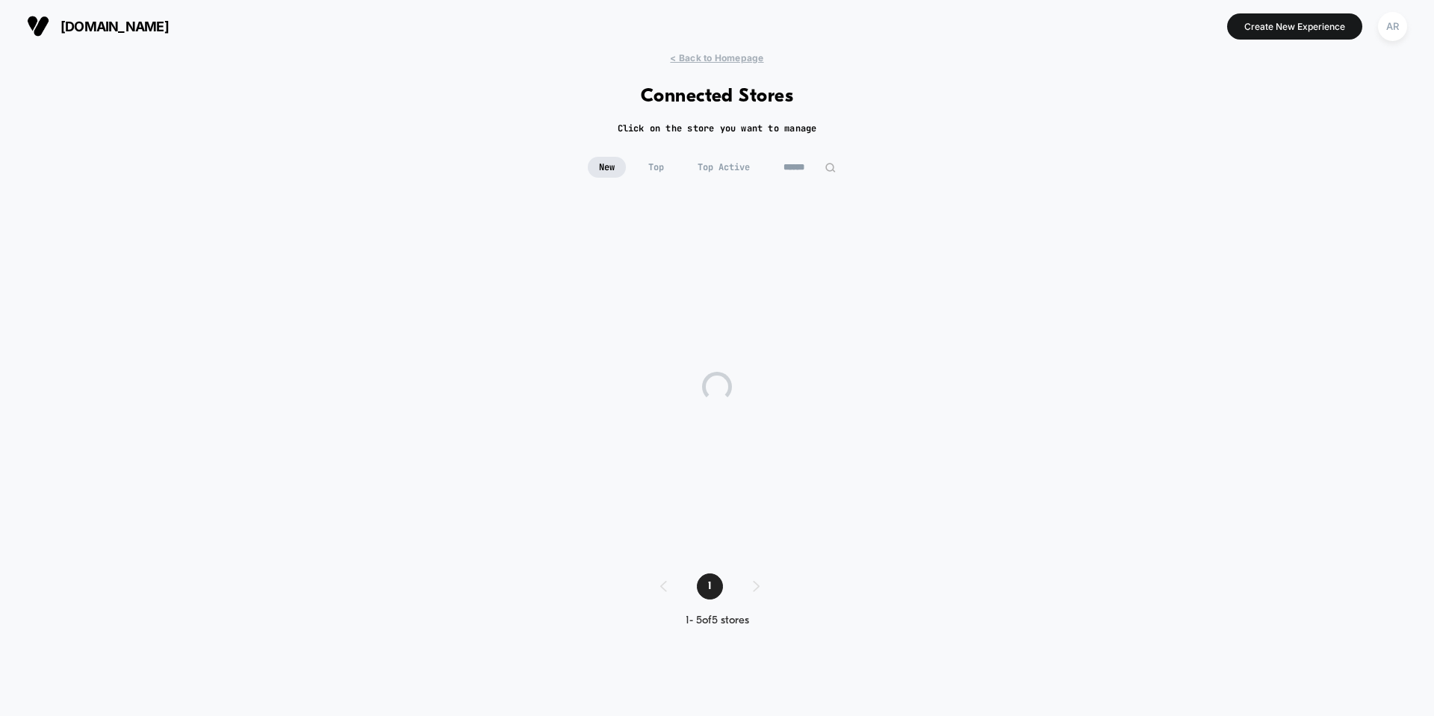
scroll to position [0, 0]
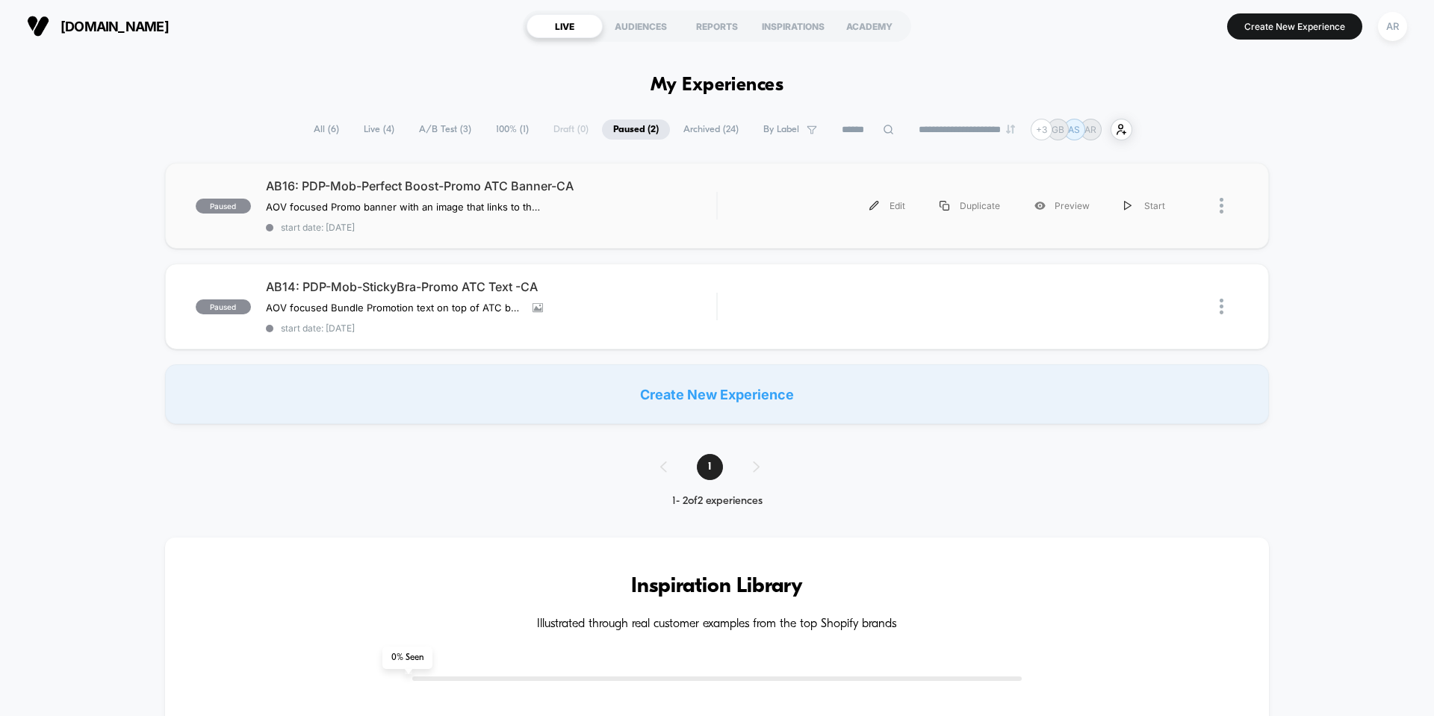
click at [764, 235] on div "paused AB16: PDP-Mob-Perfect Boost-Promo ATC Banner-CA AOV focused Promo banner…" at bounding box center [717, 206] width 1104 height 86
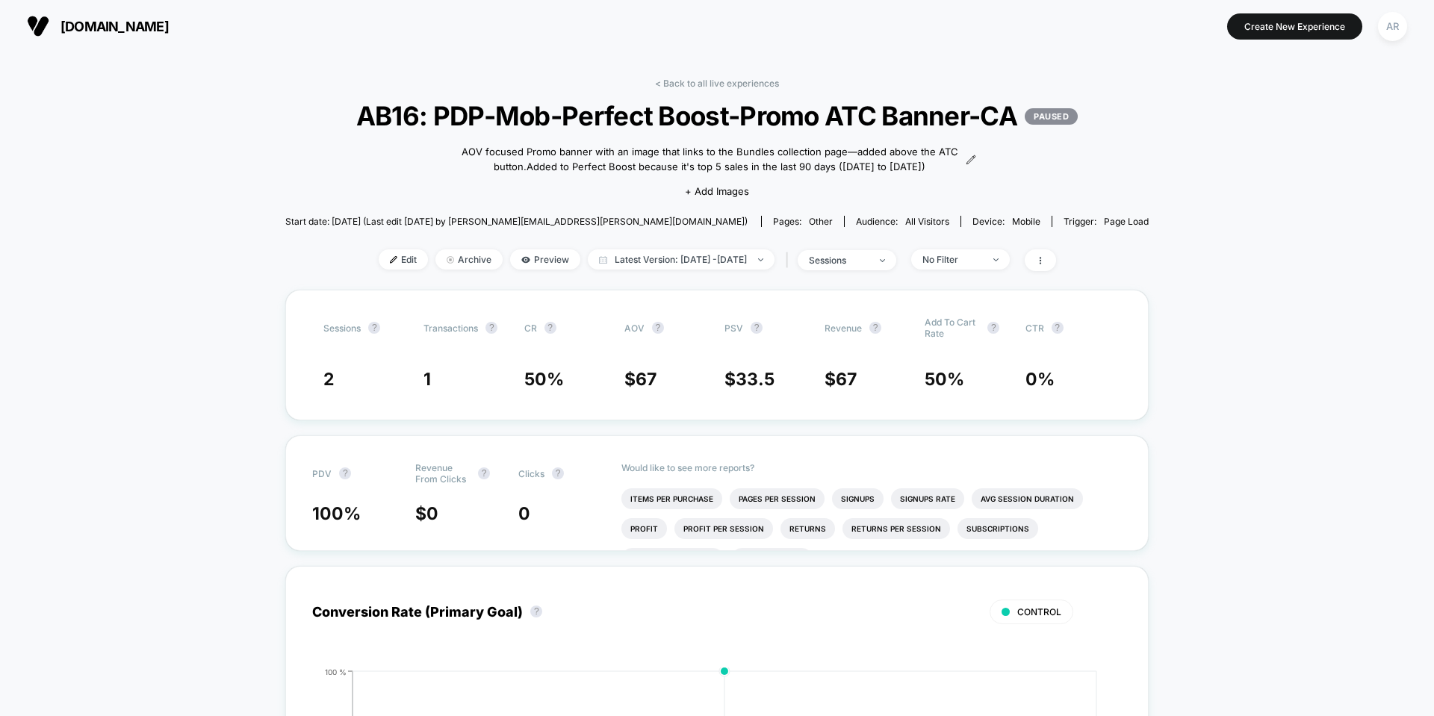
click at [717, 89] on div "< Back to all live experiences AB16: PDP-Mob-Perfect Boost-Promo ATC Banner-CA …" at bounding box center [717, 184] width 864 height 212
click at [717, 84] on link "< Back to all live experiences" at bounding box center [717, 83] width 124 height 11
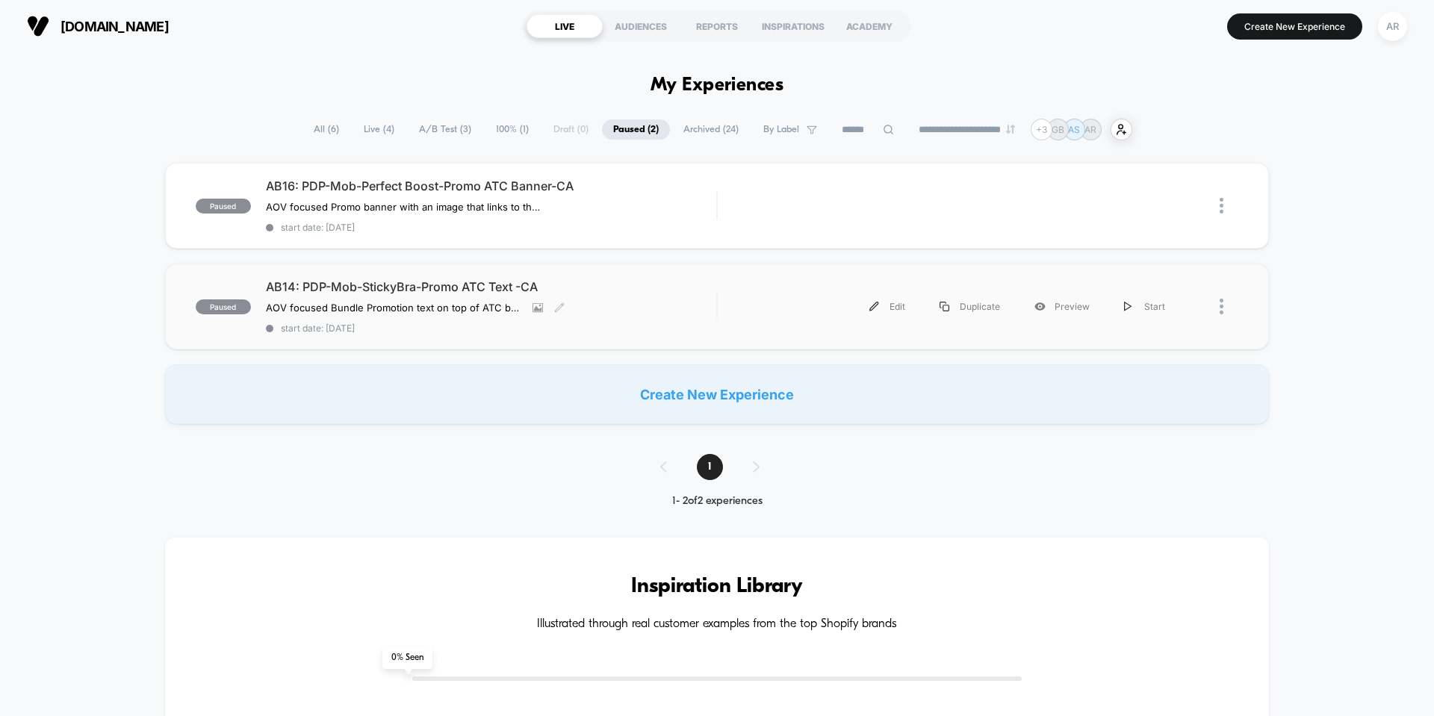
click at [712, 288] on span "AB14: PDP-Mob-StickyBra-Promo ATC Text -CA" at bounding box center [491, 286] width 450 height 15
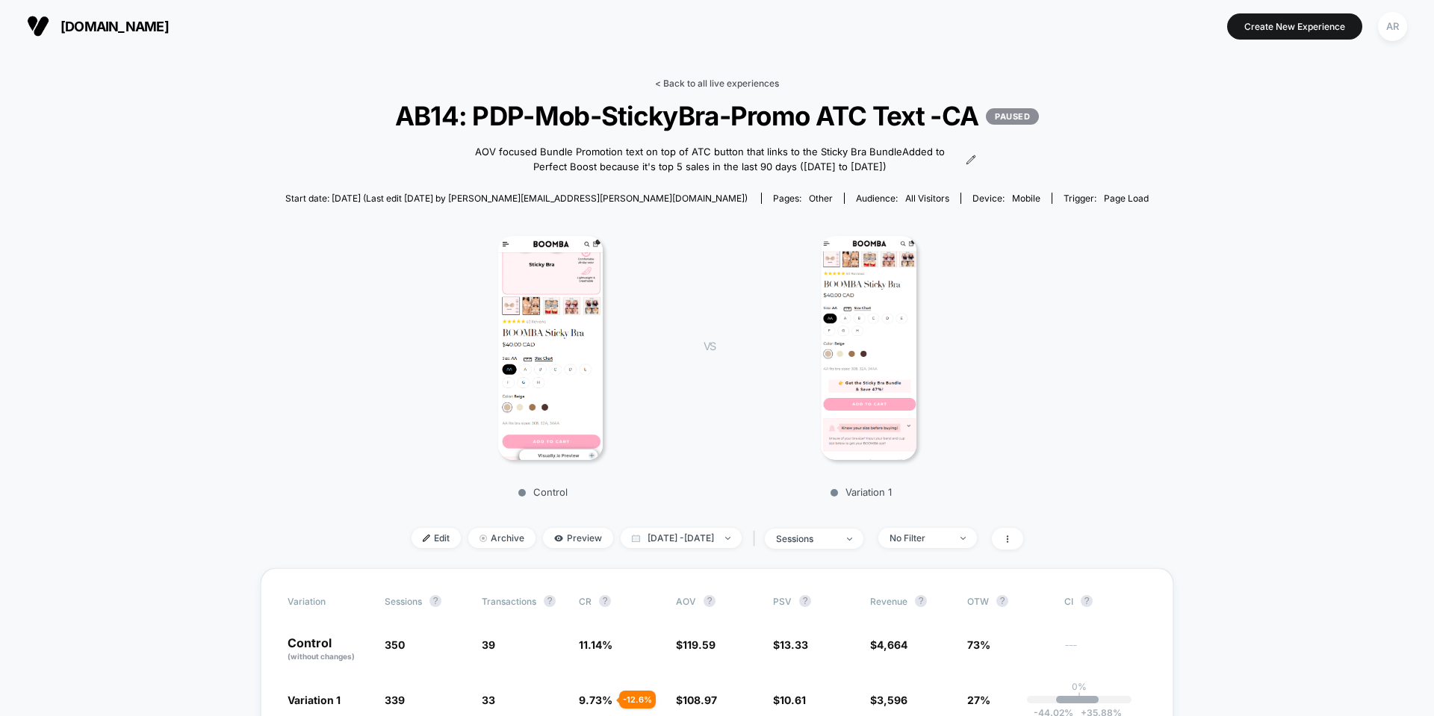
click at [729, 81] on link "< Back to all live experiences" at bounding box center [717, 83] width 124 height 11
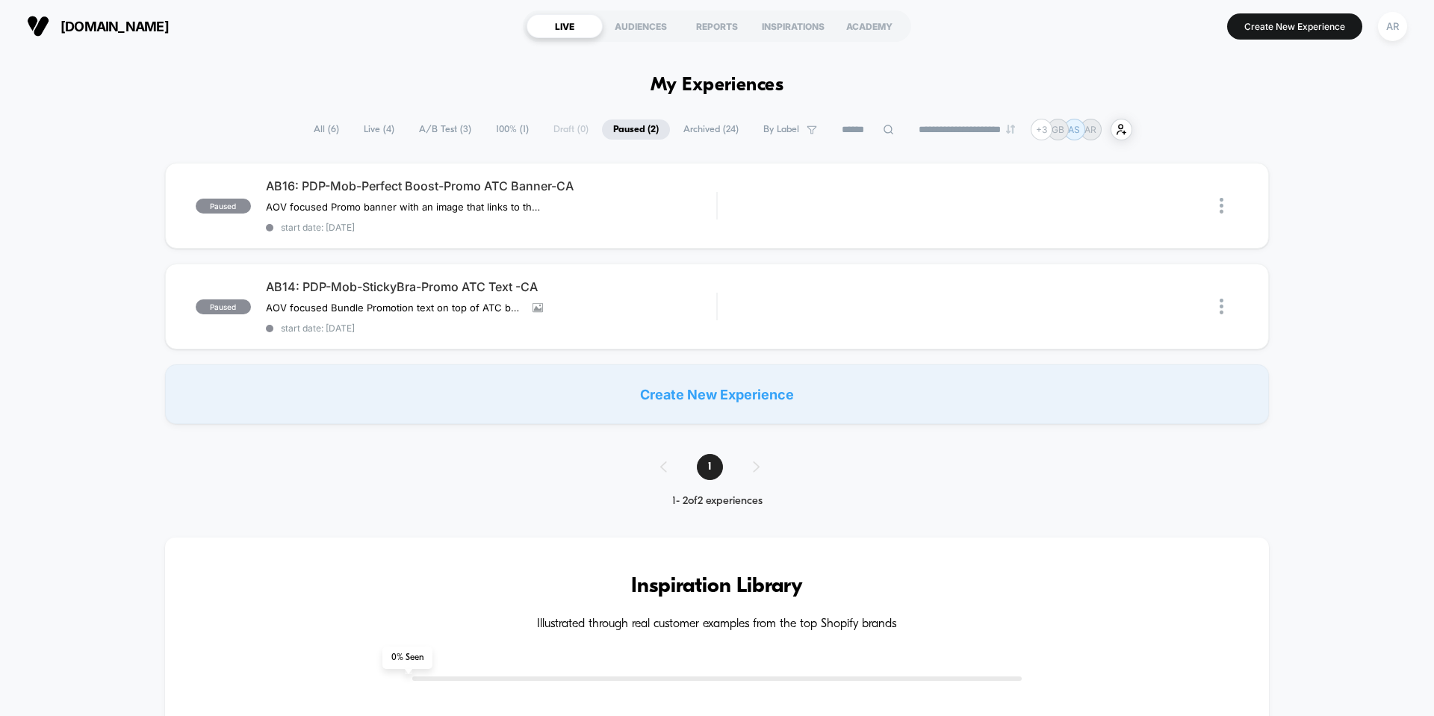
click at [318, 132] on span "All ( 6 )" at bounding box center [327, 130] width 48 height 20
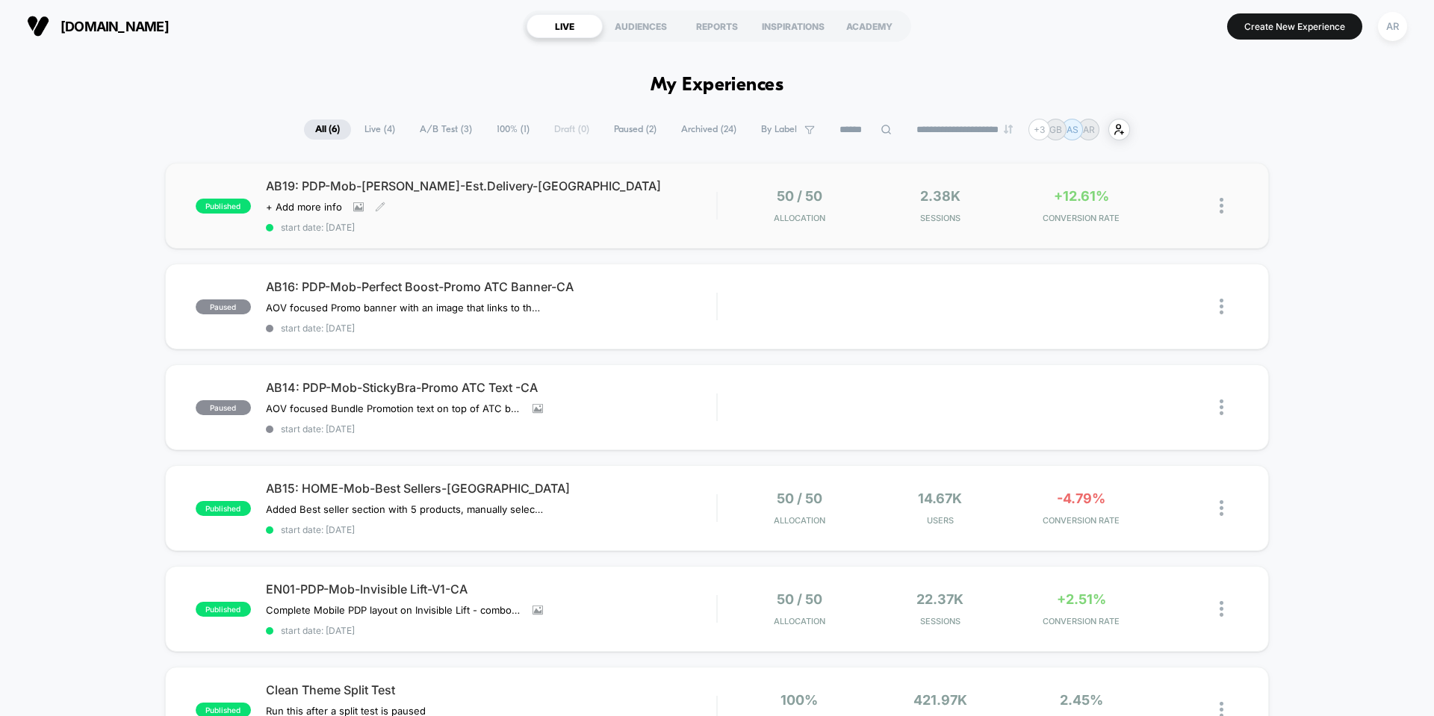
click at [607, 225] on span "start date: [DATE]" at bounding box center [491, 227] width 450 height 11
